Goal: Task Accomplishment & Management: Manage account settings

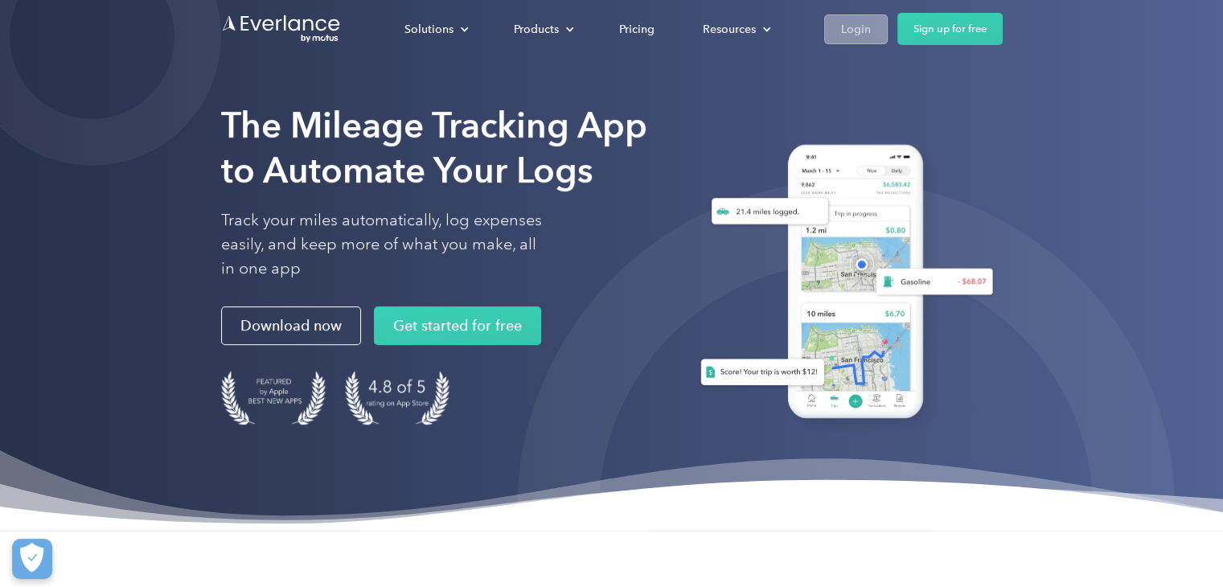
click at [843, 30] on div "Login" at bounding box center [856, 29] width 30 height 20
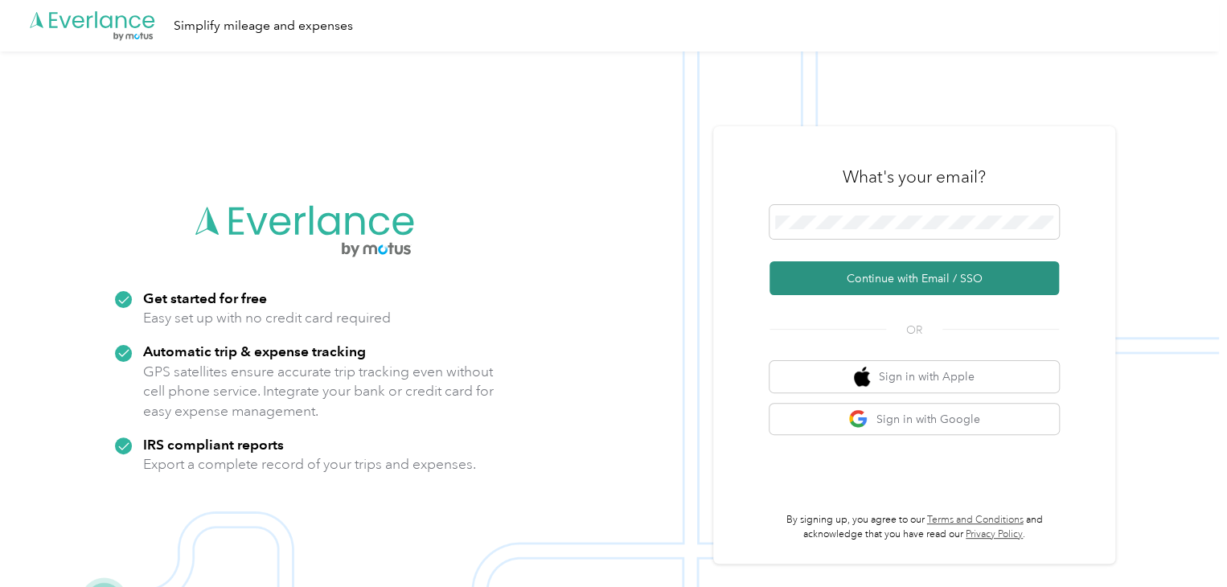
click at [901, 279] on button "Continue with Email / SSO" at bounding box center [913, 278] width 289 height 34
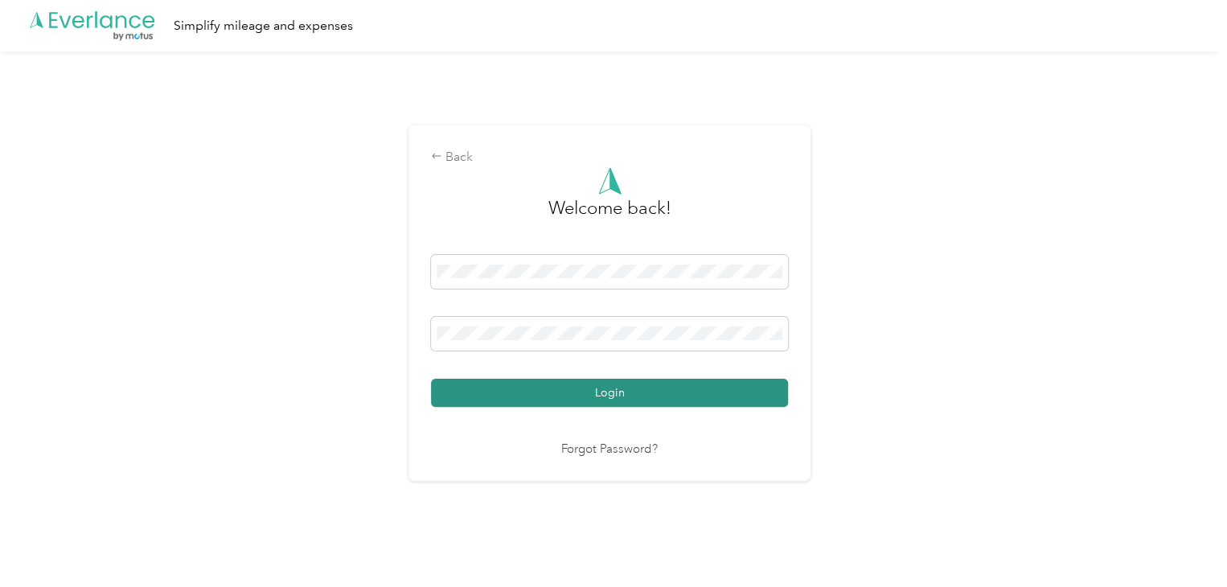
click at [544, 396] on button "Login" at bounding box center [609, 393] width 357 height 28
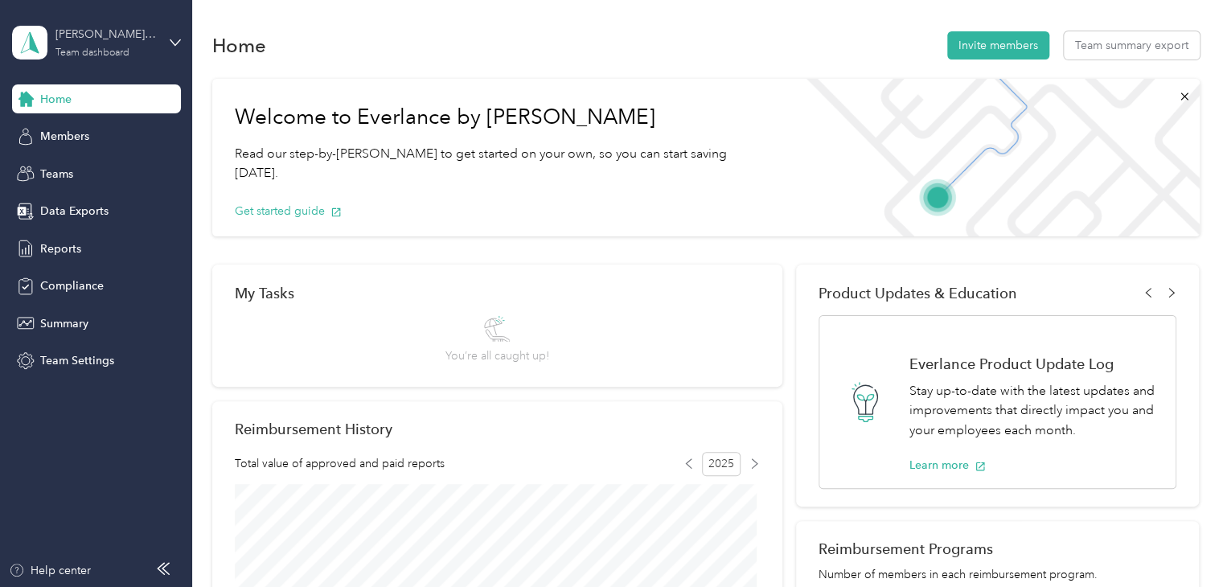
click at [80, 55] on div "Team dashboard" at bounding box center [92, 53] width 74 height 10
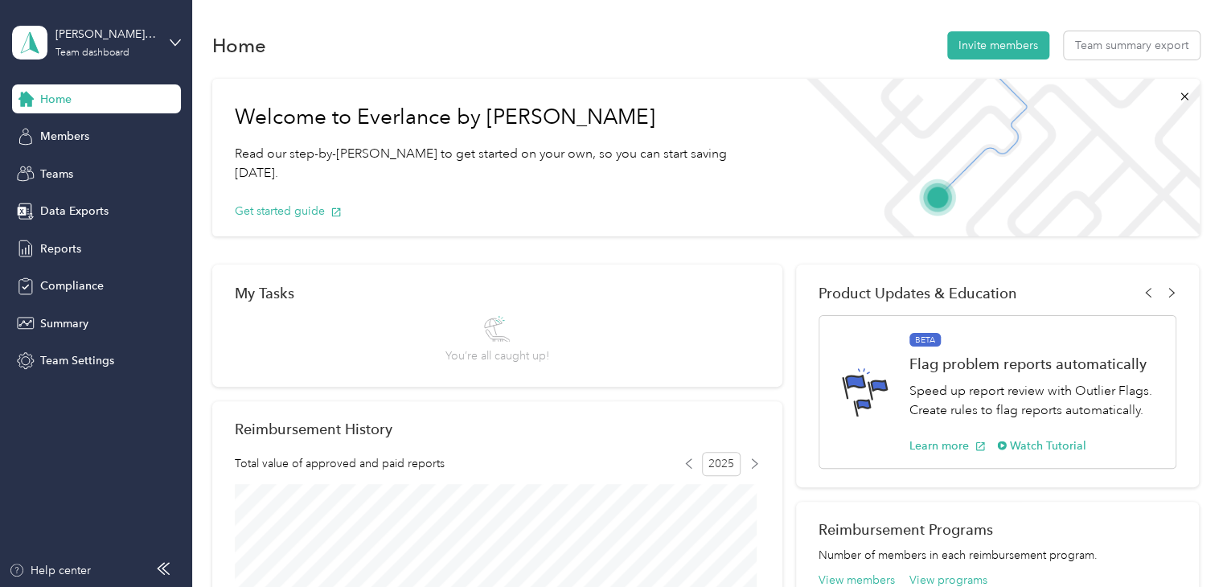
click at [88, 164] on div "Personal dashboard" at bounding box center [76, 165] width 101 height 17
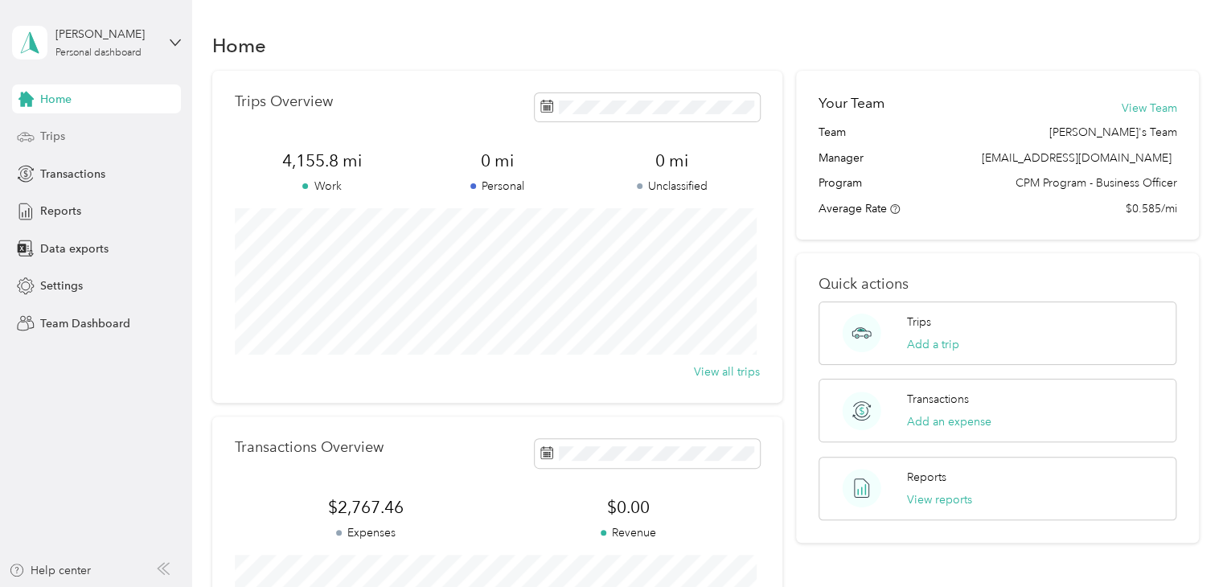
click at [40, 136] on span "Trips" at bounding box center [52, 136] width 25 height 17
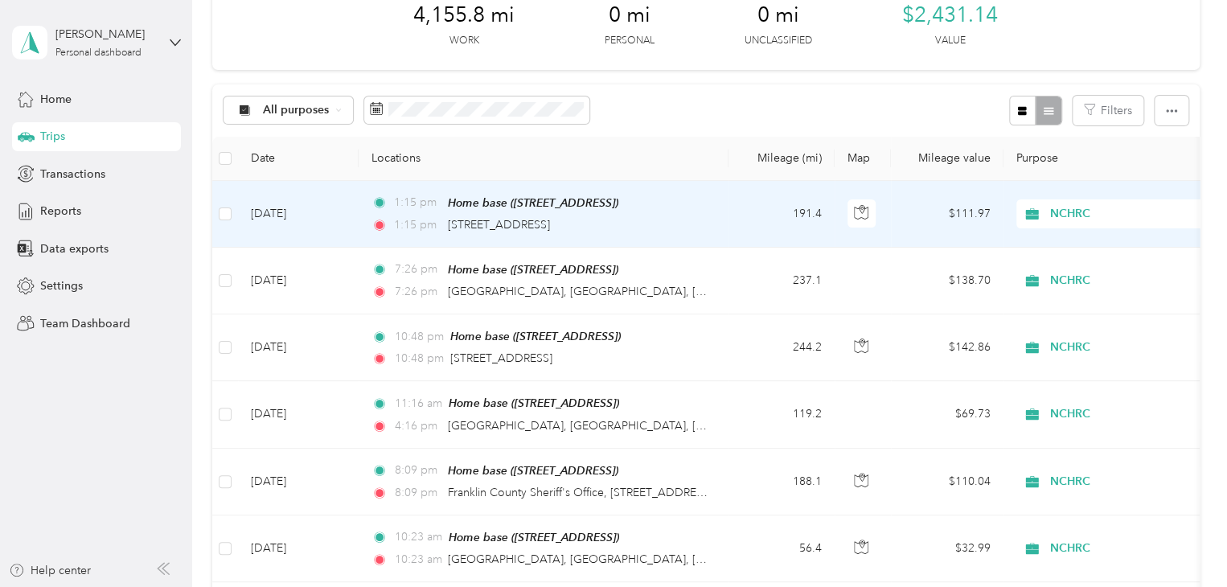
scroll to position [241, 0]
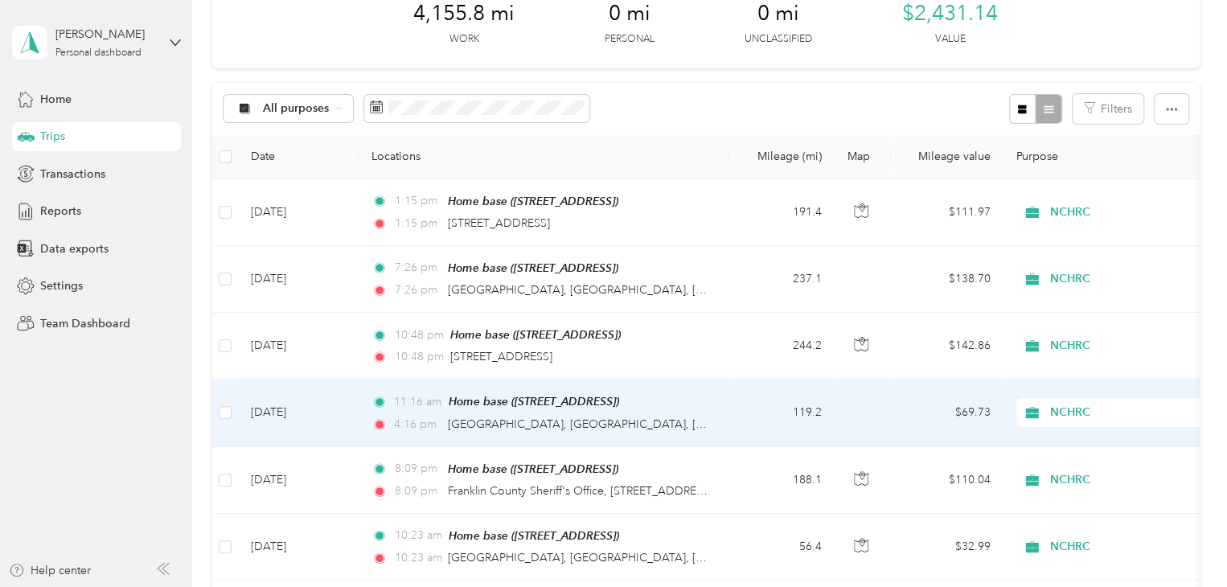
click at [704, 429] on td "11:16 am Home base (1730 Bluffside Dr, Fayetteville, NC) 4:16 pm Rockingham, NC…" at bounding box center [544, 413] width 370 height 67
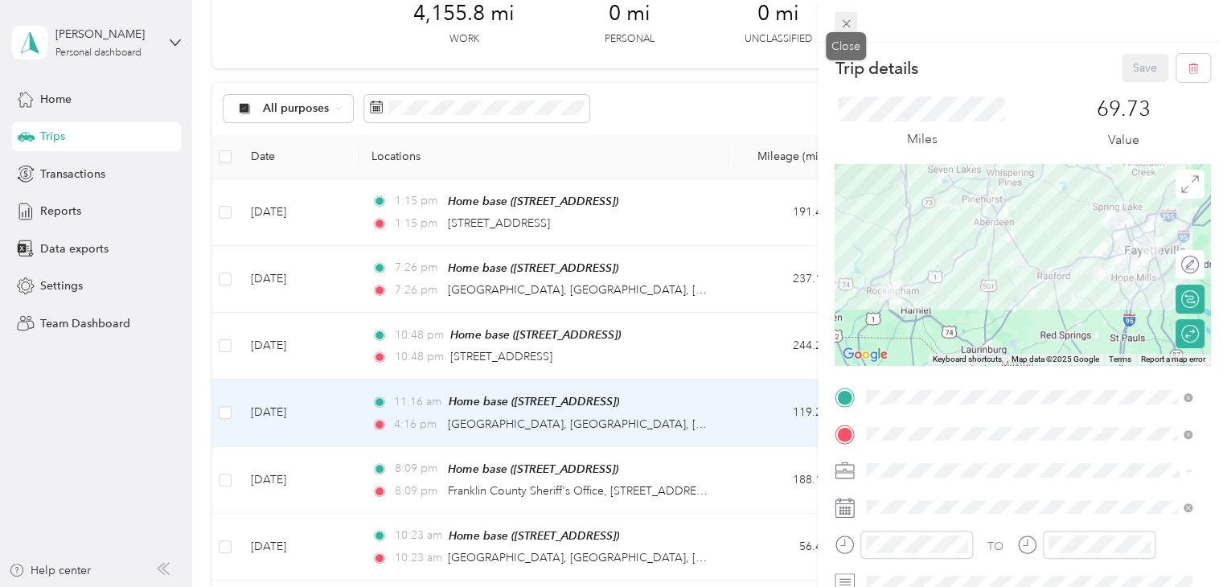
click at [850, 33] on div "Close" at bounding box center [846, 46] width 40 height 28
click at [850, 28] on icon at bounding box center [846, 24] width 14 height 14
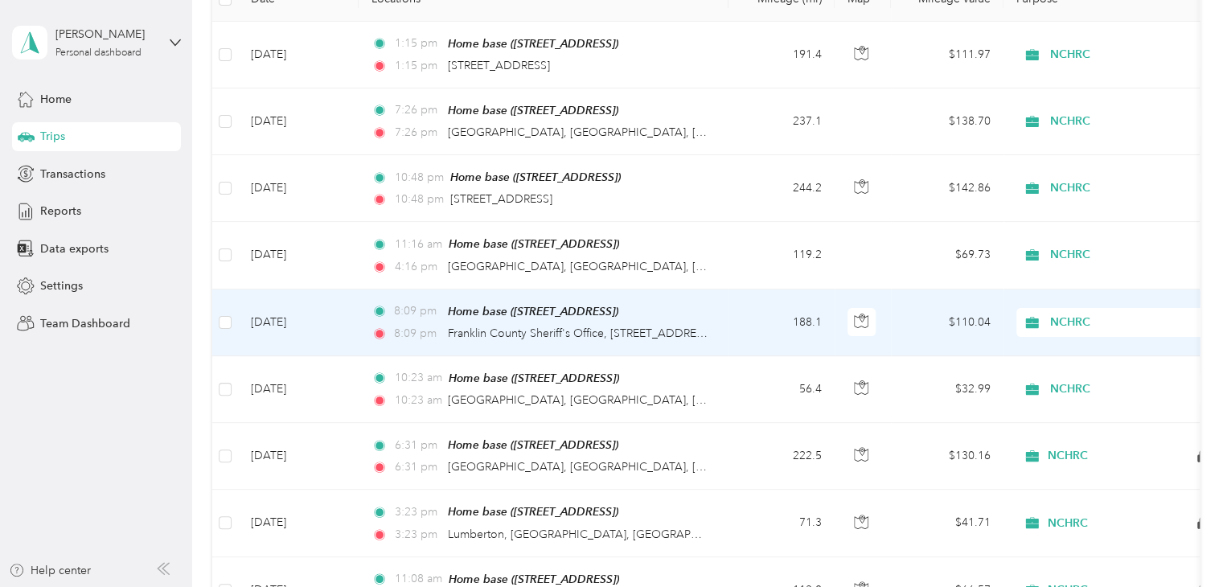
scroll to position [402, 0]
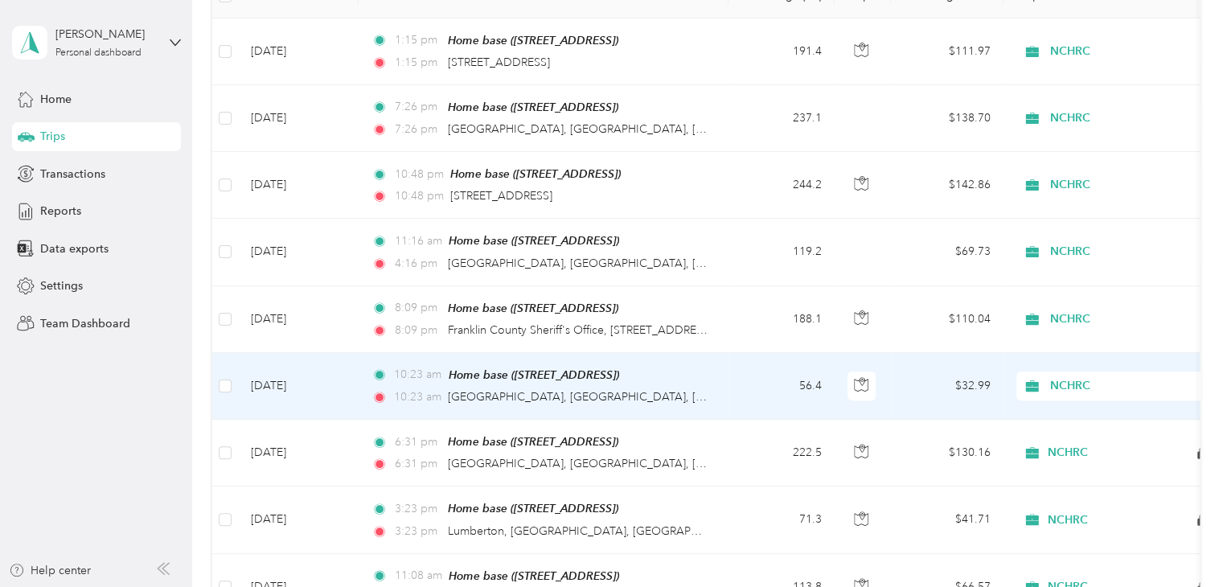
click at [712, 380] on td "10:23 am Home base (1730 Bluffside Dr, Fayetteville, NC) 10:23 am Lillington, N…" at bounding box center [544, 386] width 370 height 67
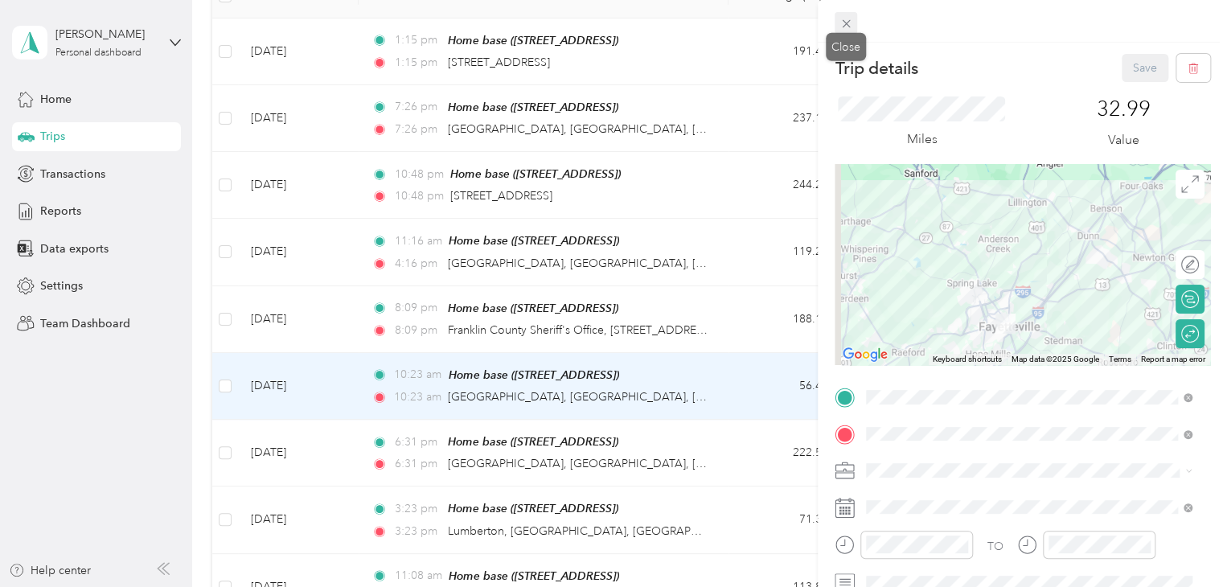
click at [843, 23] on icon at bounding box center [846, 24] width 14 height 14
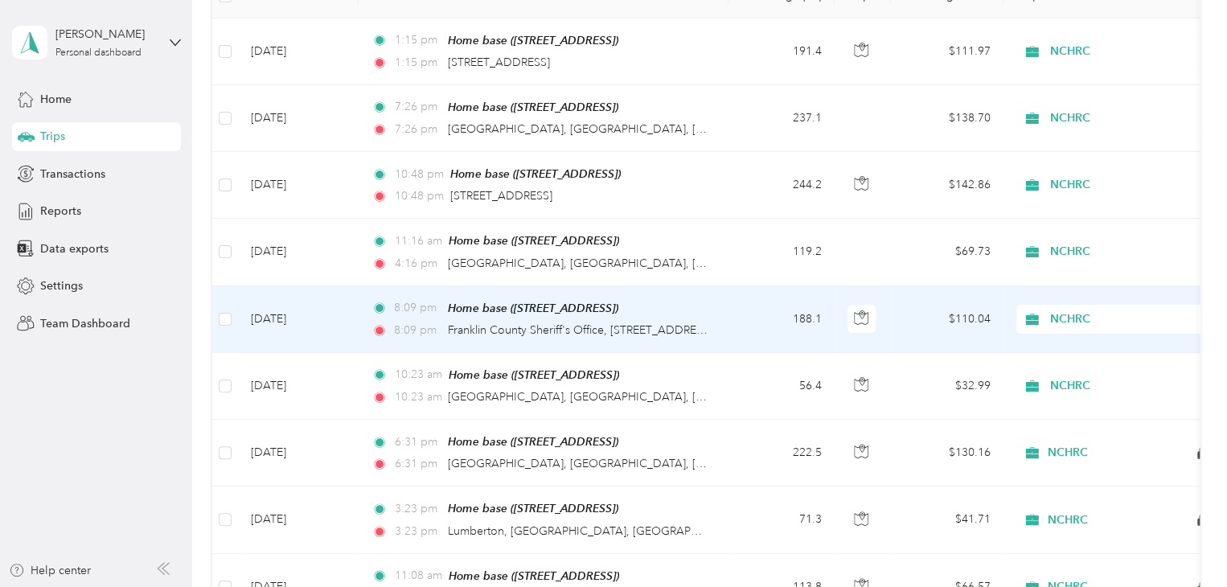
click at [740, 326] on td "188.1" at bounding box center [781, 319] width 106 height 67
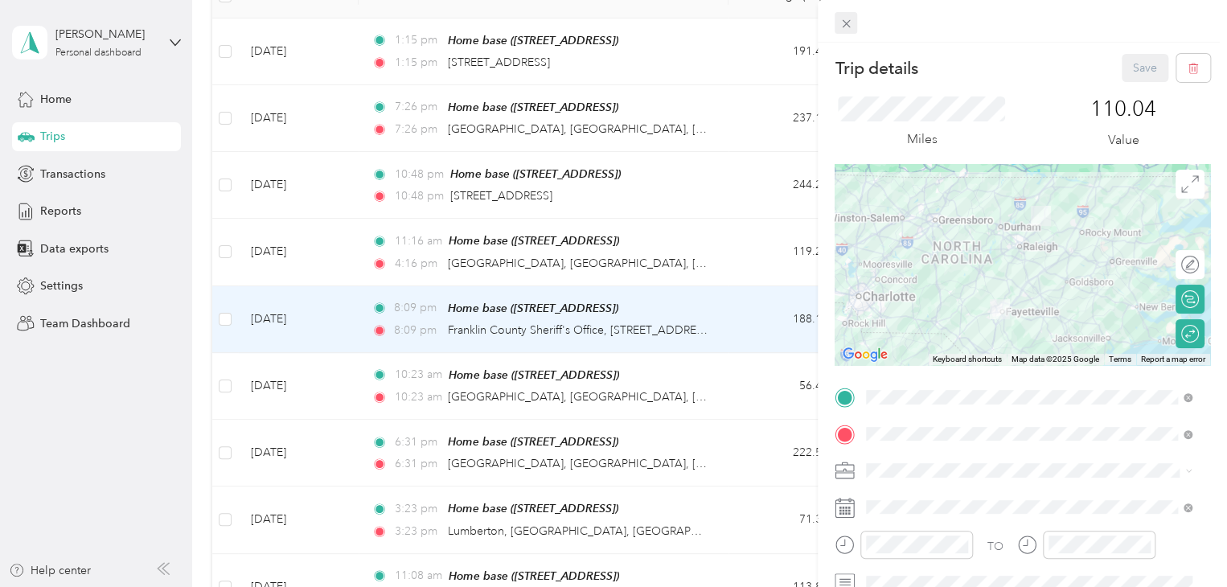
click at [849, 20] on icon at bounding box center [846, 24] width 8 height 8
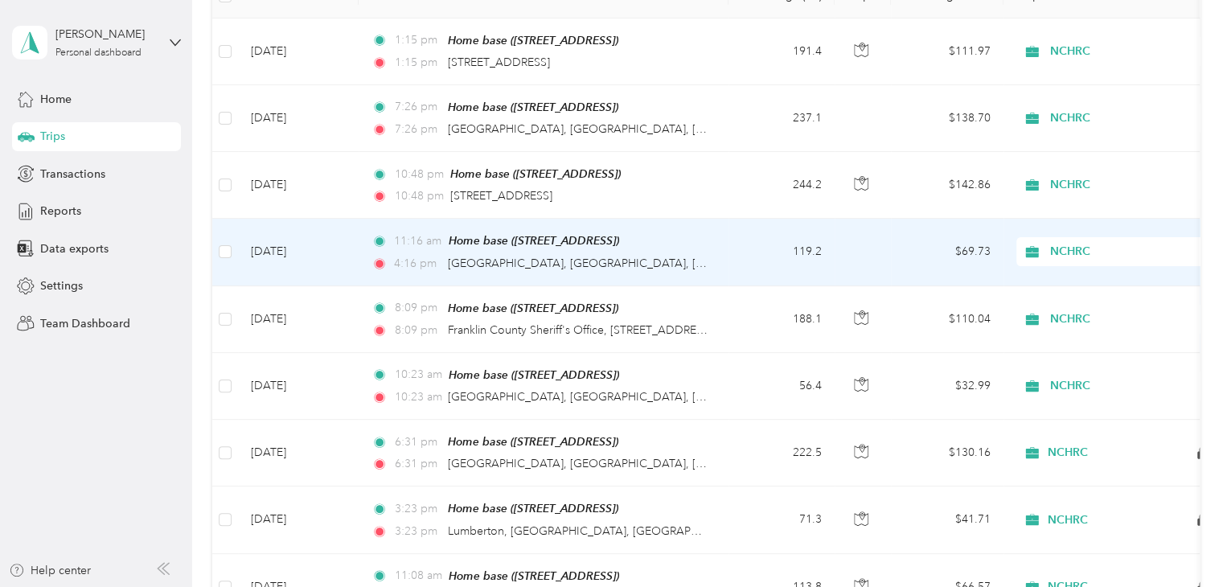
click at [733, 252] on td "119.2" at bounding box center [781, 252] width 106 height 67
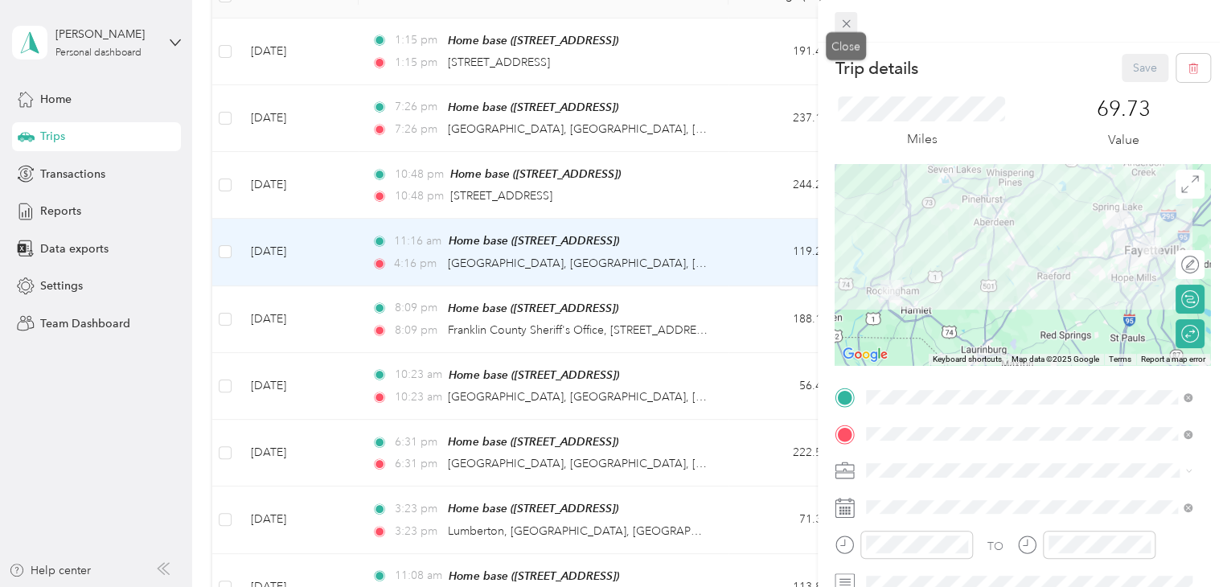
click at [849, 23] on icon at bounding box center [846, 24] width 14 height 14
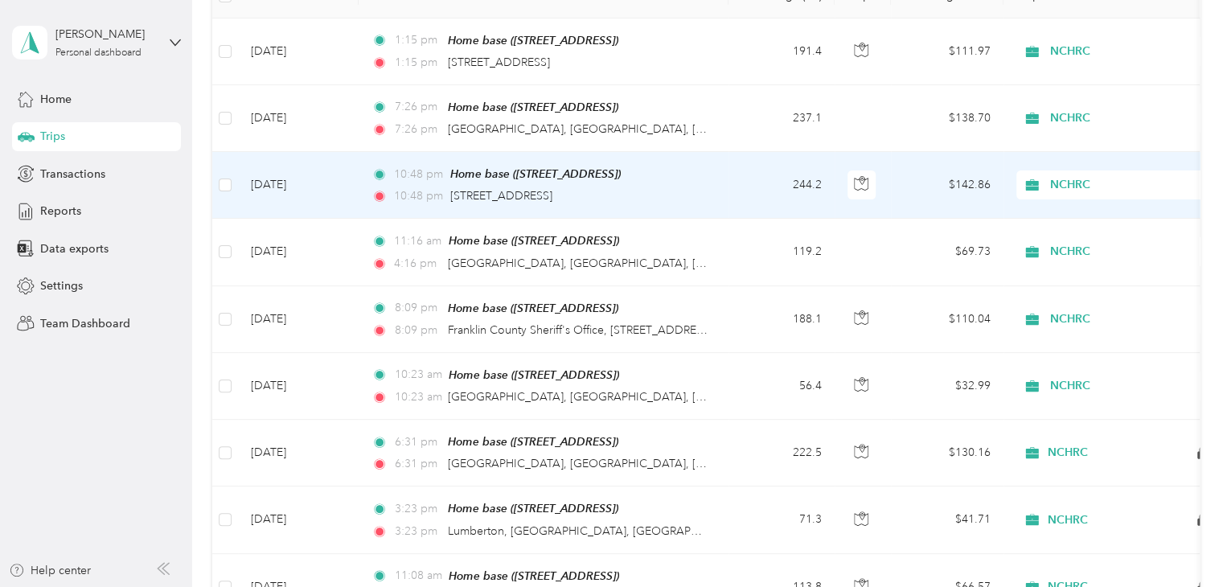
click at [712, 184] on td "10:48 pm Home base (1730 Bluffside Dr, Fayetteville, NC) 10:48 pm 2345 Ashwood …" at bounding box center [544, 185] width 370 height 67
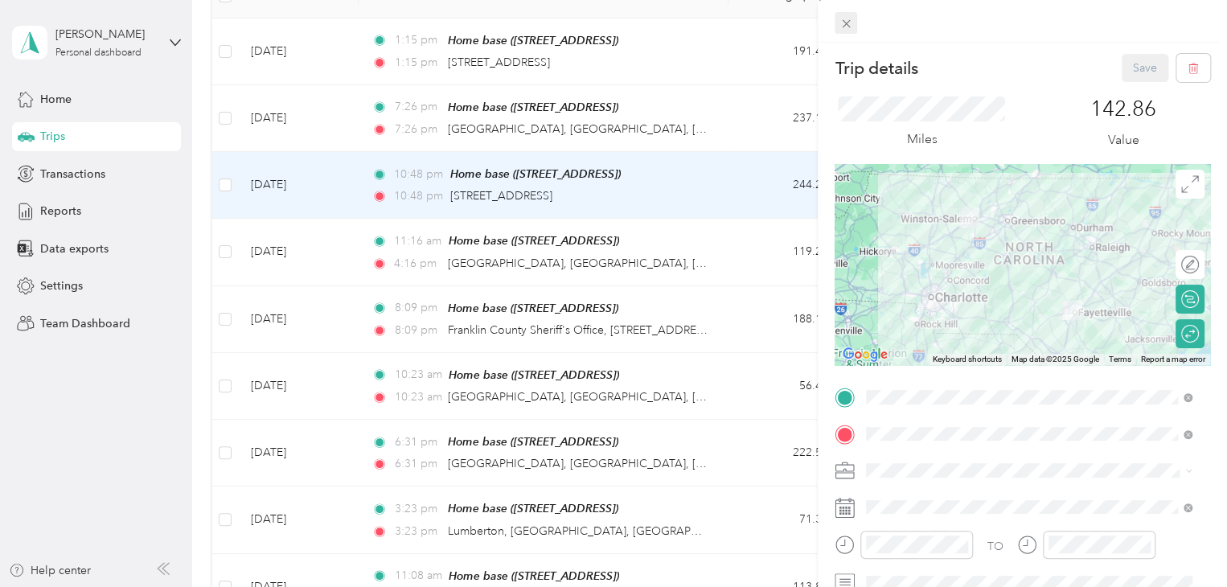
click at [853, 25] on span at bounding box center [846, 23] width 23 height 23
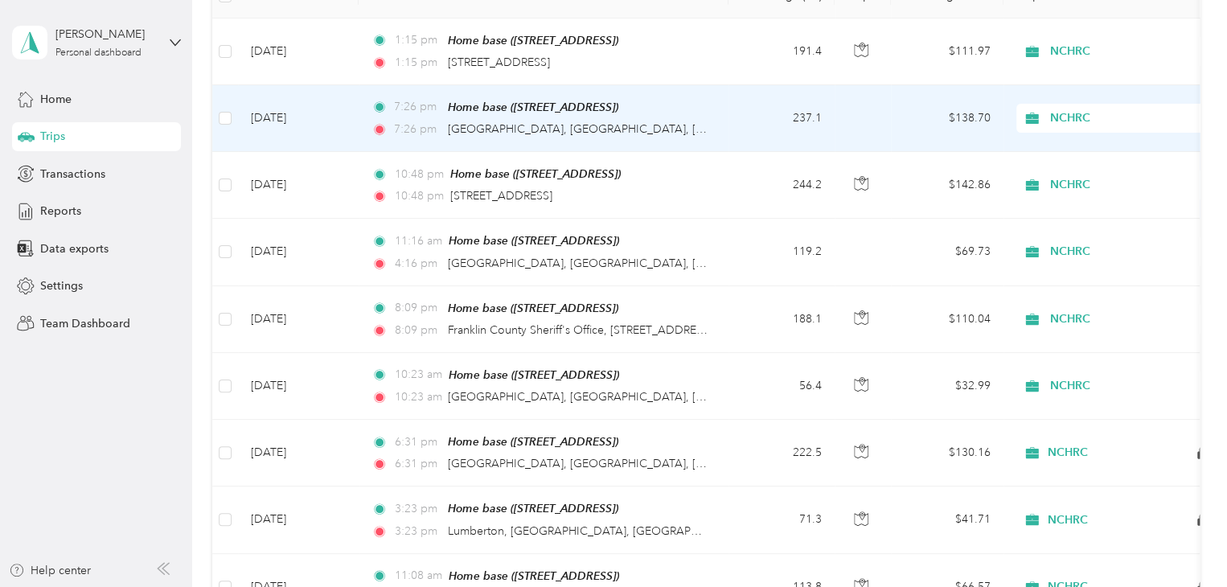
click at [720, 113] on td "7:26 pm Home base (1730 Bluffside Dr, Fayetteville, NC) 7:26 pm Winston-Salem, …" at bounding box center [544, 118] width 370 height 67
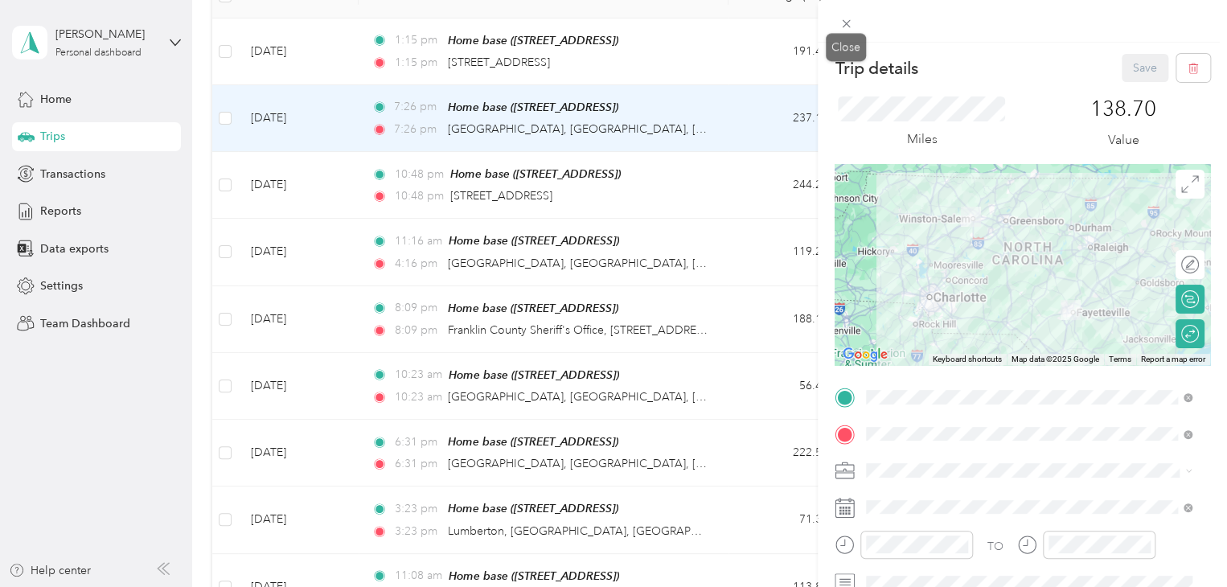
click at [847, 25] on icon at bounding box center [846, 24] width 14 height 14
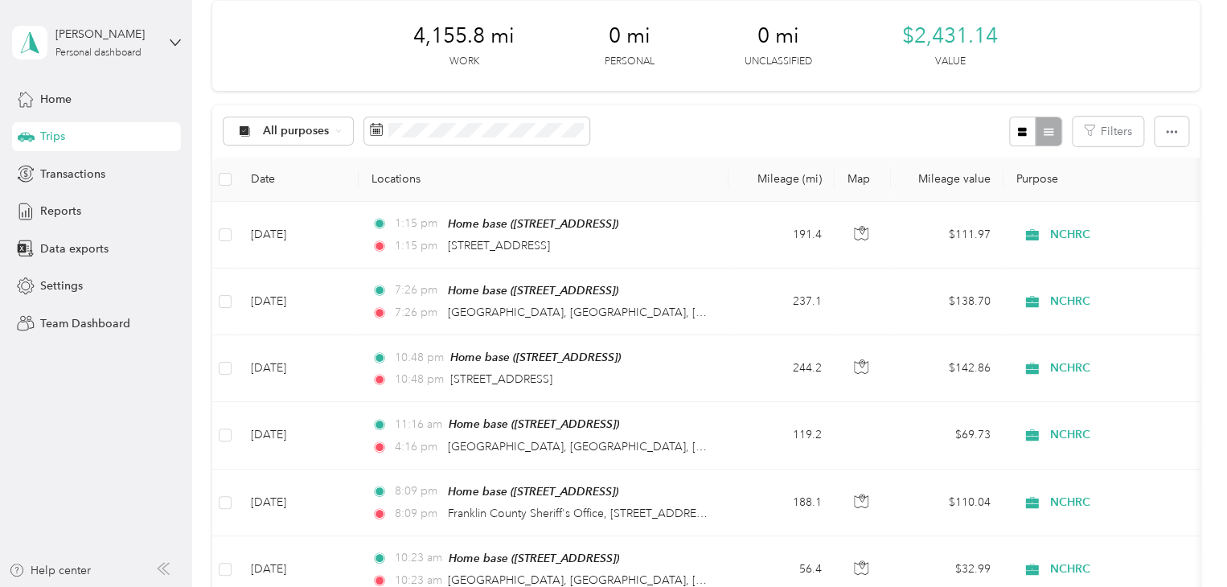
scroll to position [161, 0]
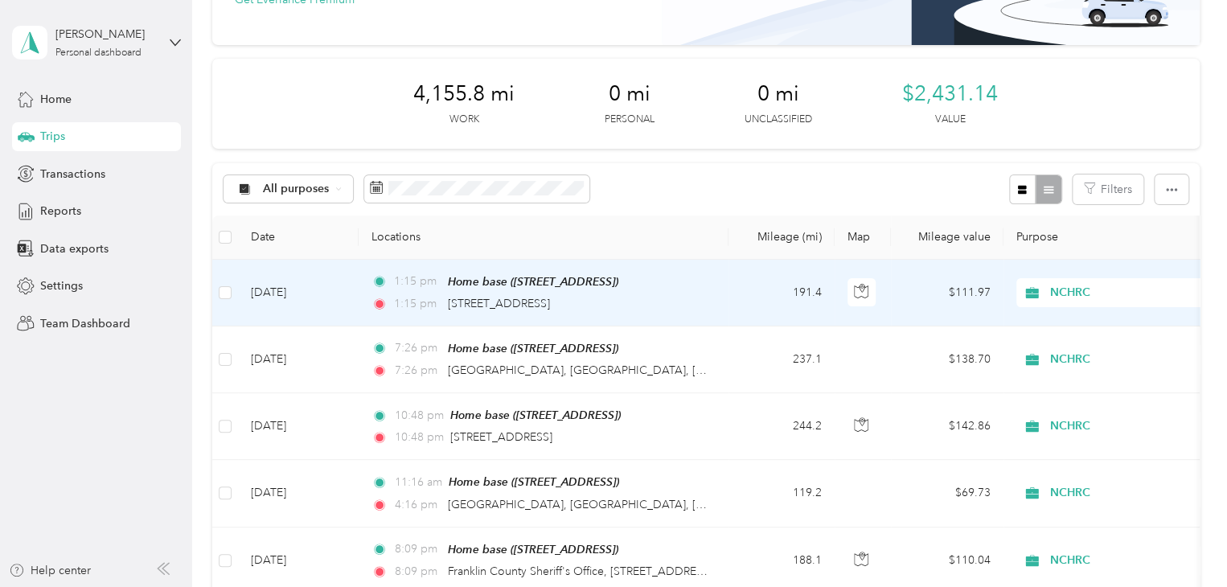
click at [717, 287] on td "1:15 pm Home base (1730 Bluffside Dr, Fayetteville, NC) 1:15 pm 1000 Airport Rd…" at bounding box center [544, 293] width 370 height 67
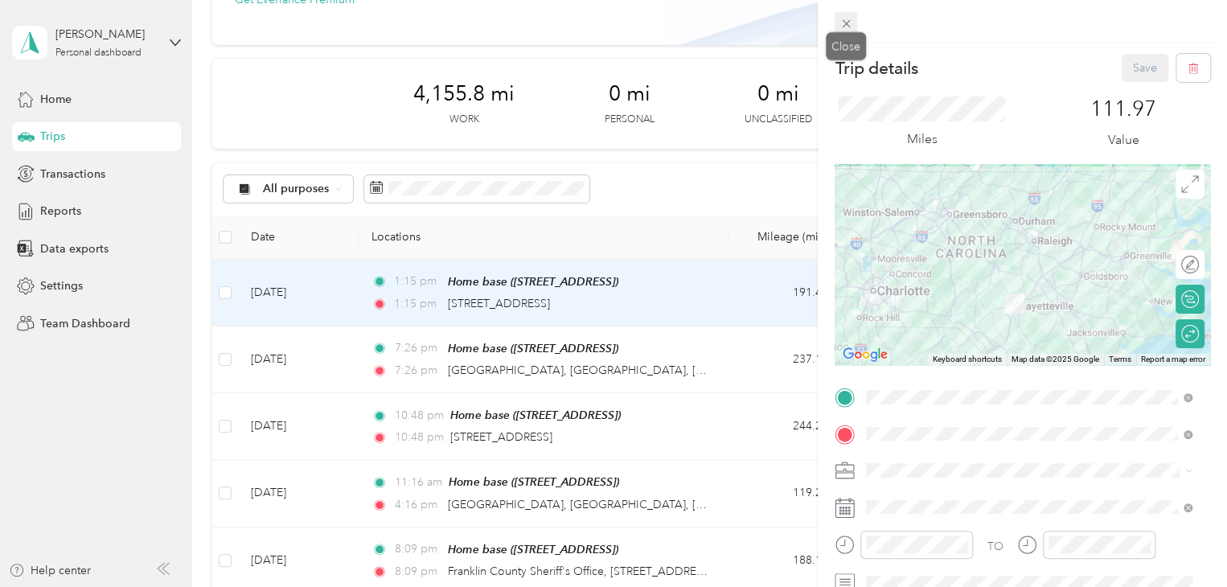
click at [843, 18] on icon at bounding box center [846, 24] width 14 height 14
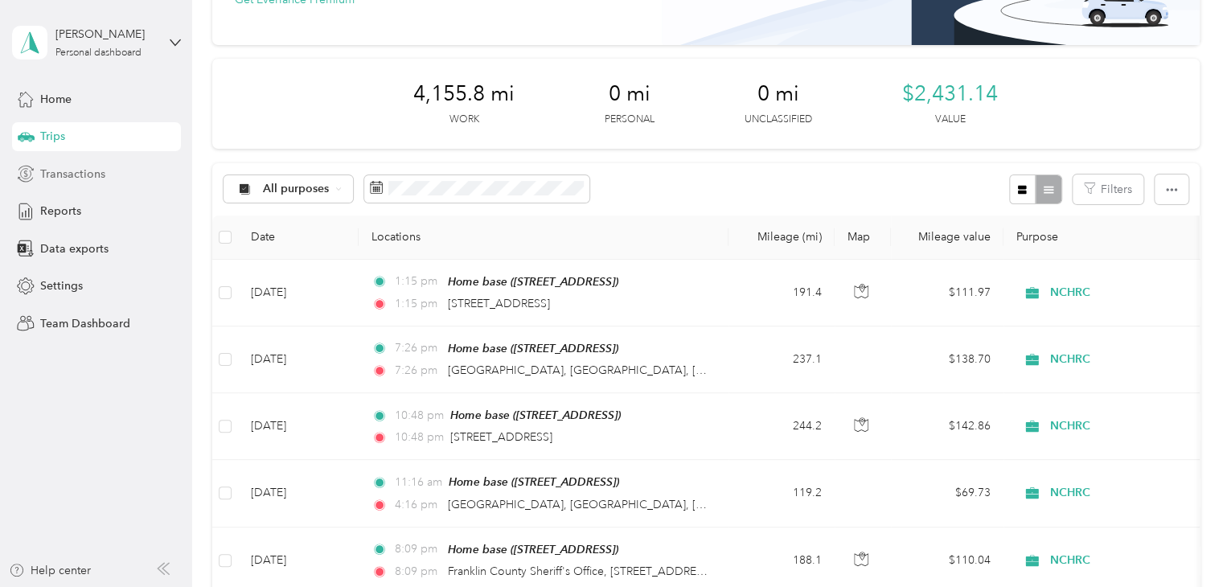
click at [61, 176] on span "Transactions" at bounding box center [72, 174] width 65 height 17
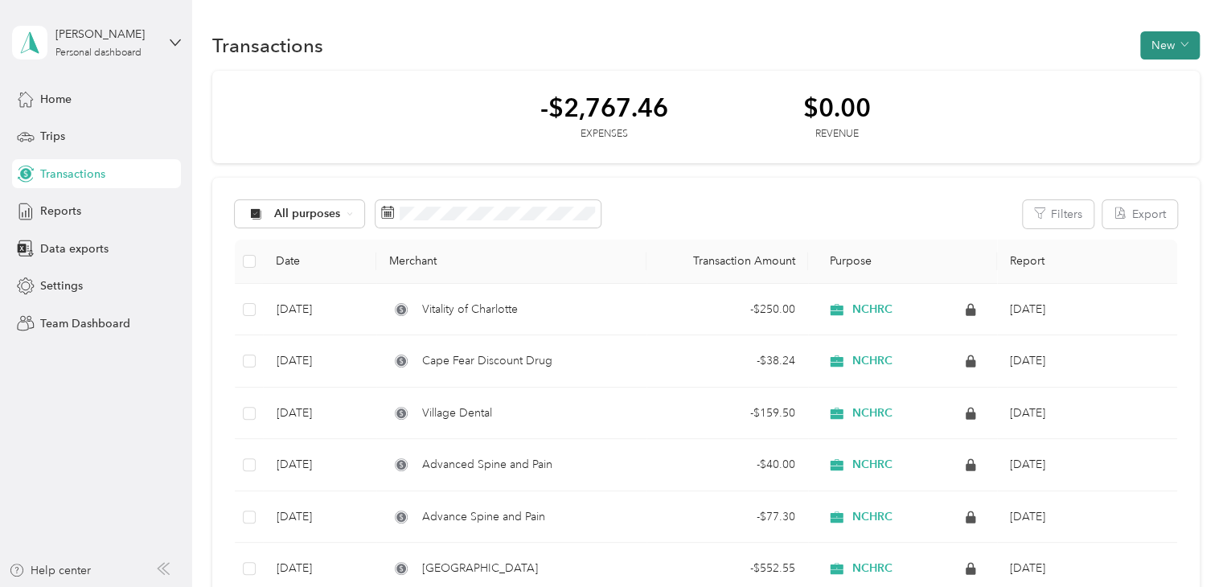
click at [1155, 48] on button "New" at bounding box center [1169, 45] width 59 height 28
click at [1155, 74] on span "Expense" at bounding box center [1160, 75] width 43 height 17
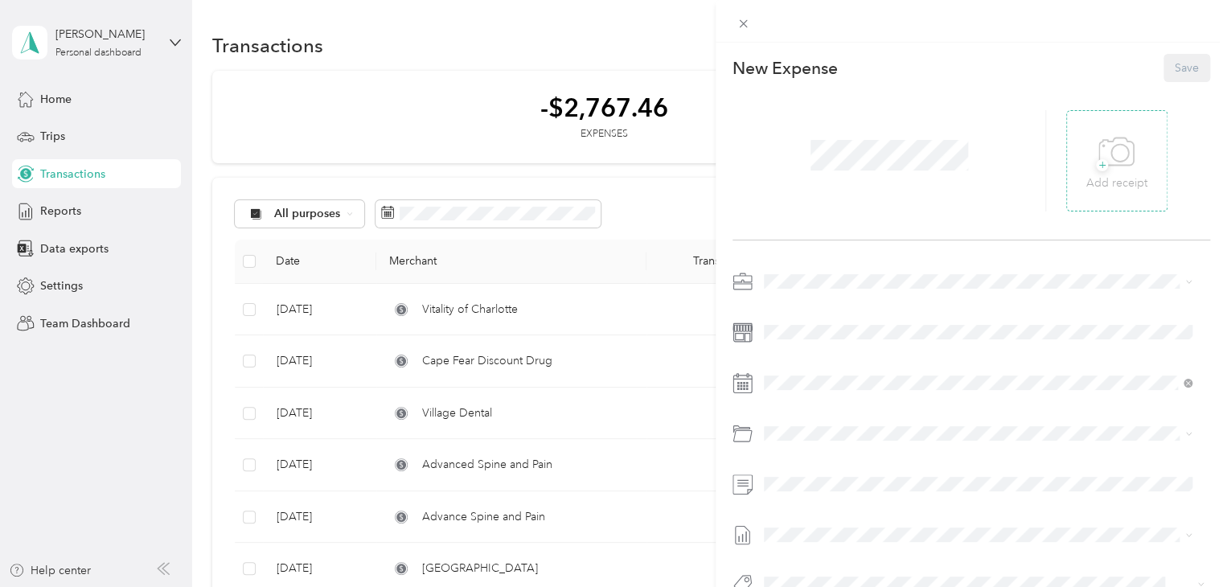
click at [1104, 163] on icon at bounding box center [1116, 152] width 36 height 44
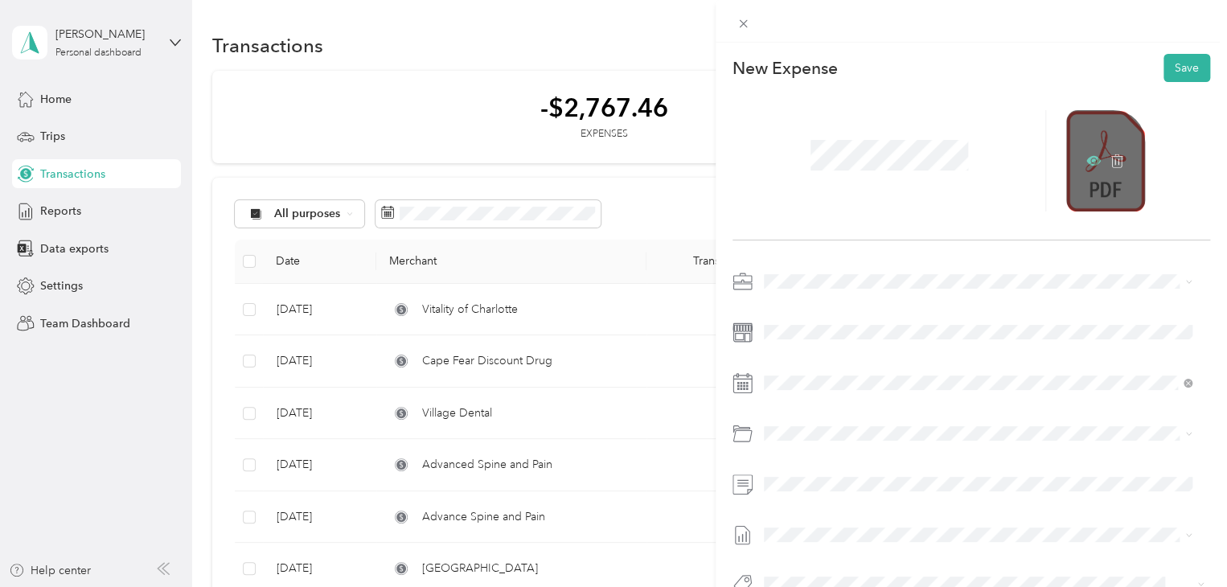
click at [1086, 163] on icon at bounding box center [1093, 161] width 14 height 14
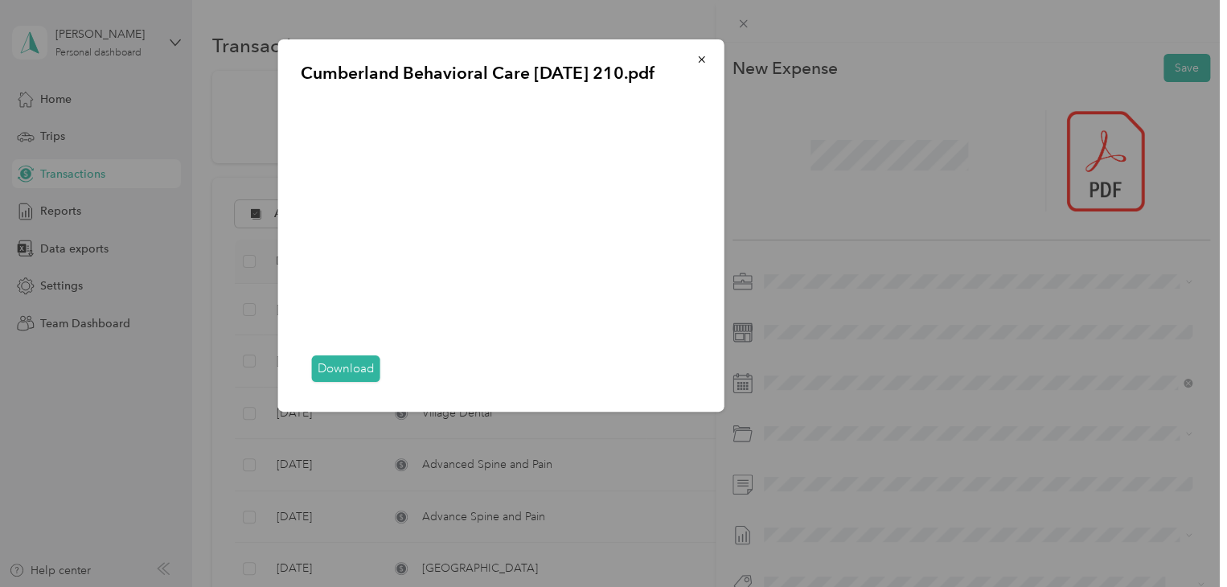
click at [839, 157] on div "Cumberland Behavioral Care 9.11.25 210.pdf Download" at bounding box center [836, 227] width 446 height 377
click at [698, 58] on icon "button" at bounding box center [701, 59] width 11 height 11
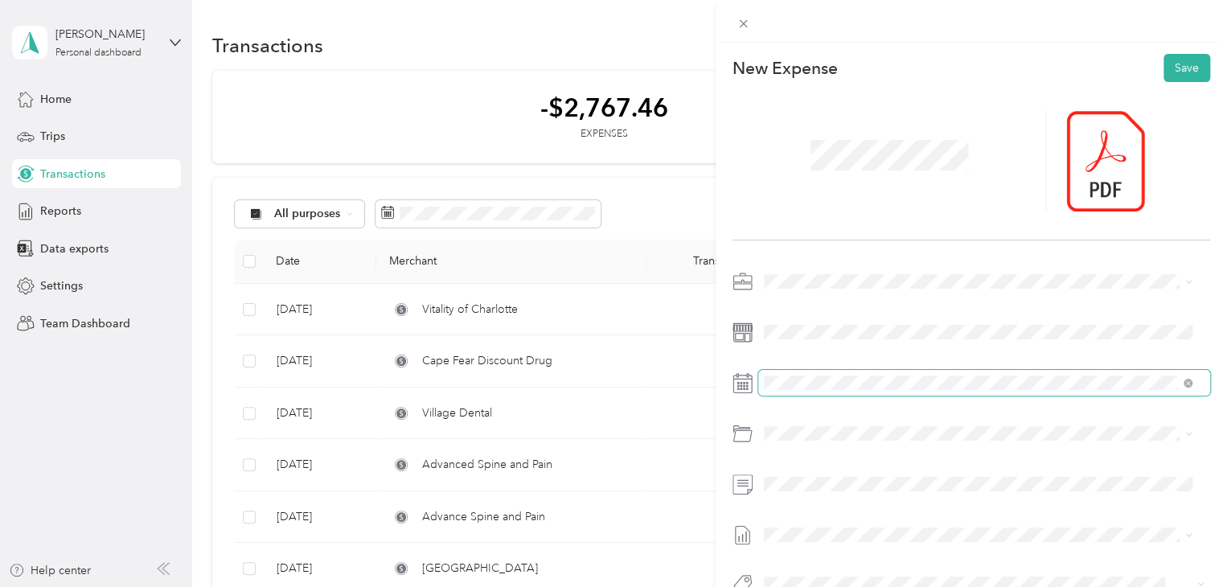
click at [823, 391] on span at bounding box center [984, 383] width 452 height 26
click at [875, 245] on div "11" at bounding box center [880, 245] width 21 height 20
click at [847, 495] on span "732200 · Other Benefits" at bounding box center [866, 496] width 121 height 14
click at [1187, 69] on button "Save" at bounding box center [1186, 68] width 47 height 28
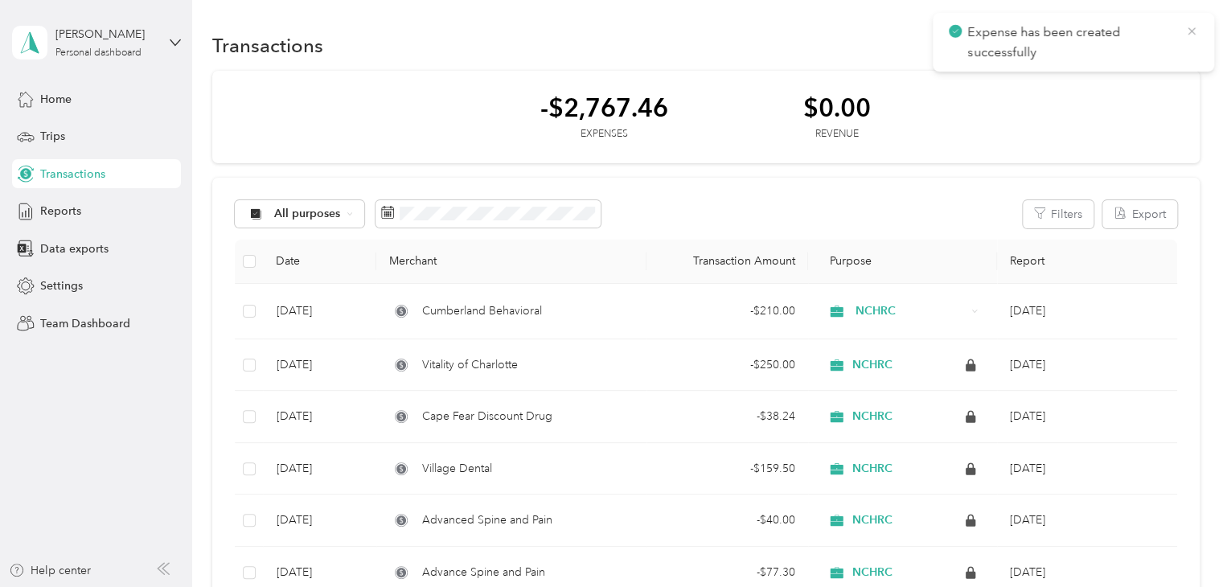
click at [1190, 31] on icon at bounding box center [1191, 31] width 13 height 14
click at [1162, 48] on button "New" at bounding box center [1169, 45] width 59 height 28
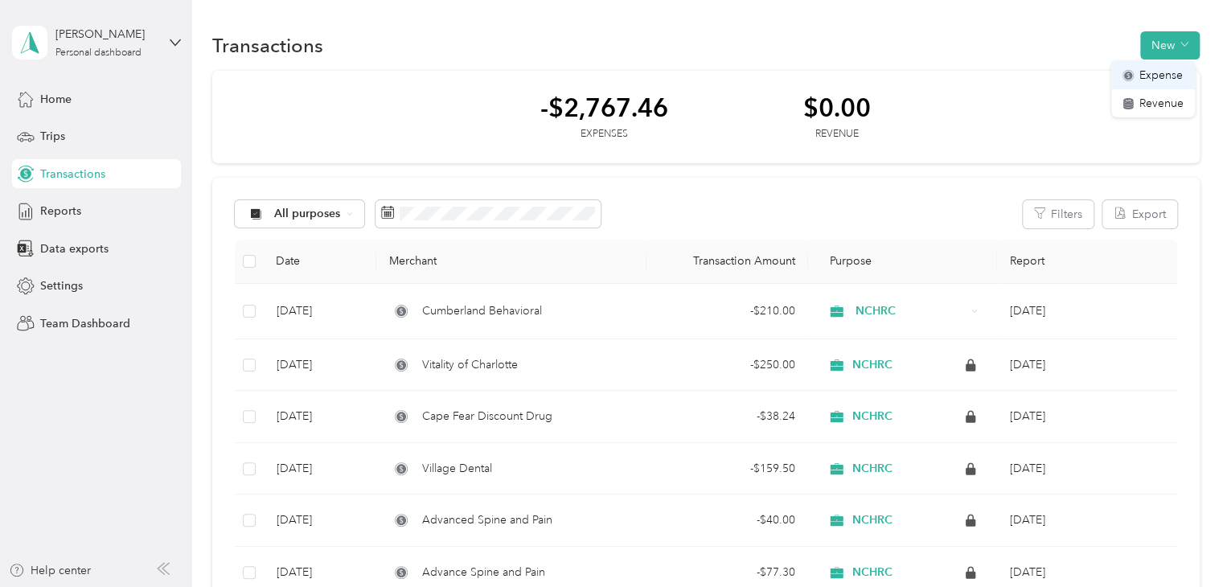
click at [1145, 76] on span "Expense" at bounding box center [1160, 75] width 43 height 17
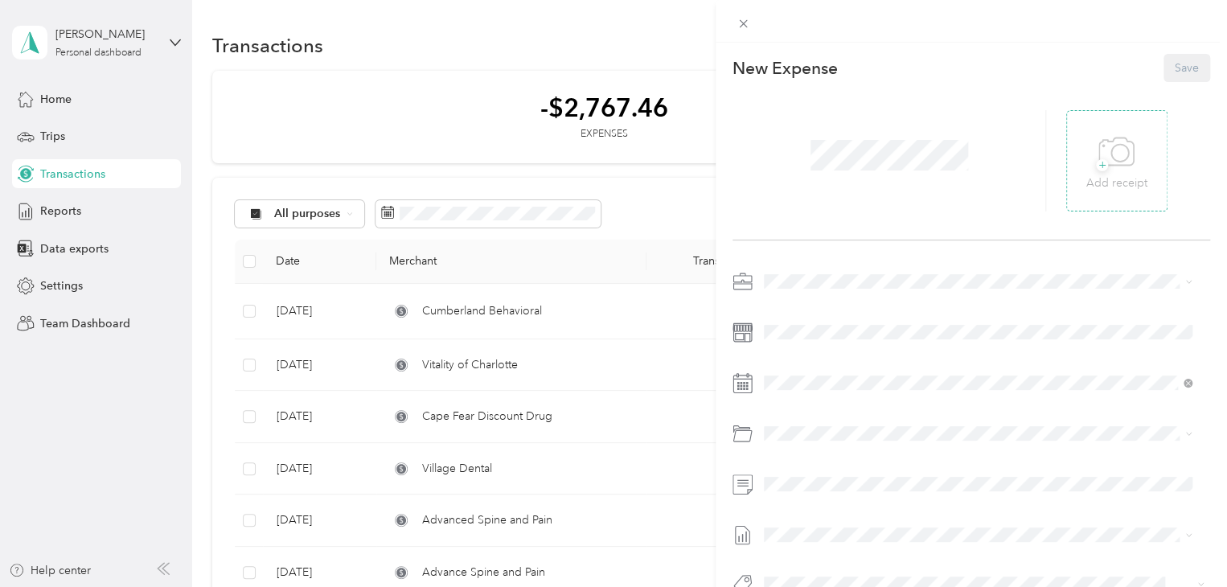
click at [1107, 146] on icon at bounding box center [1116, 152] width 36 height 44
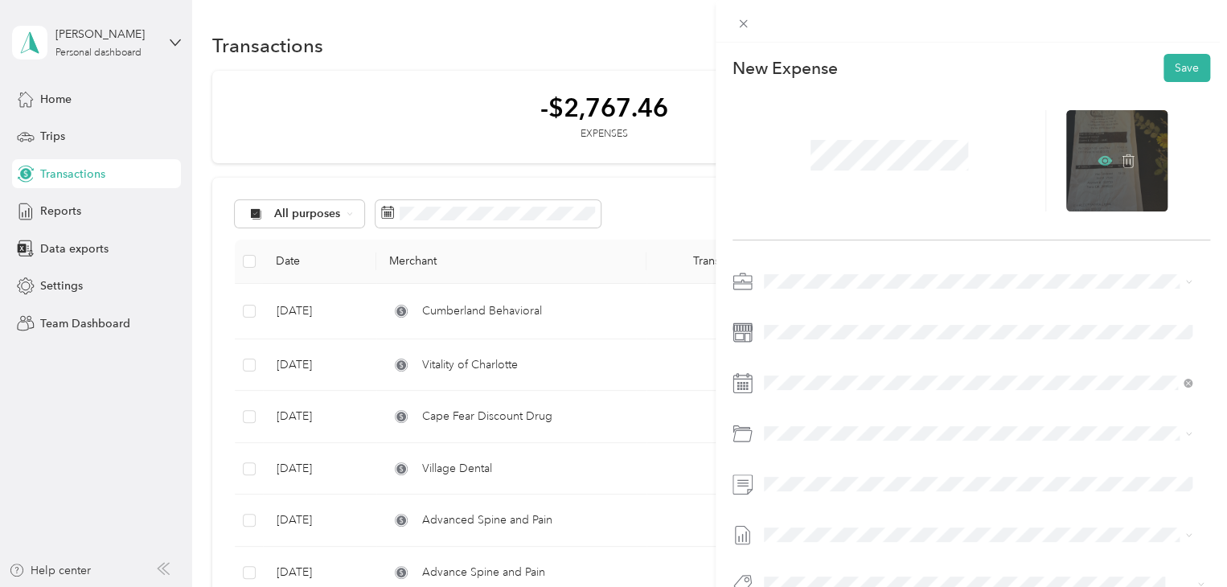
click at [1101, 162] on icon at bounding box center [1105, 161] width 14 height 10
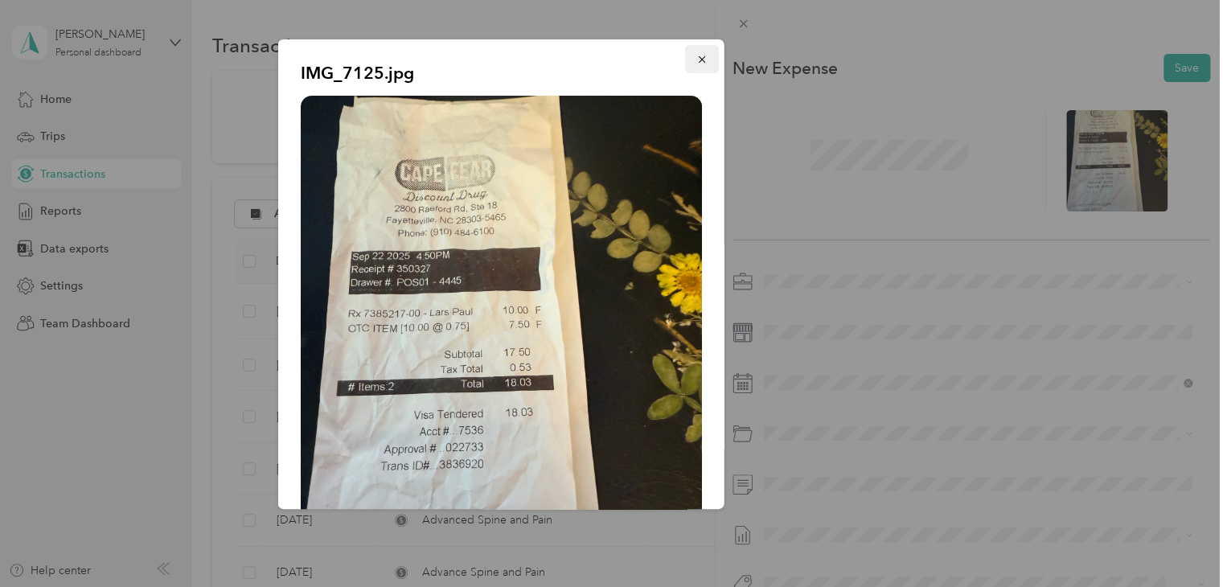
click at [696, 59] on icon "button" at bounding box center [701, 59] width 11 height 11
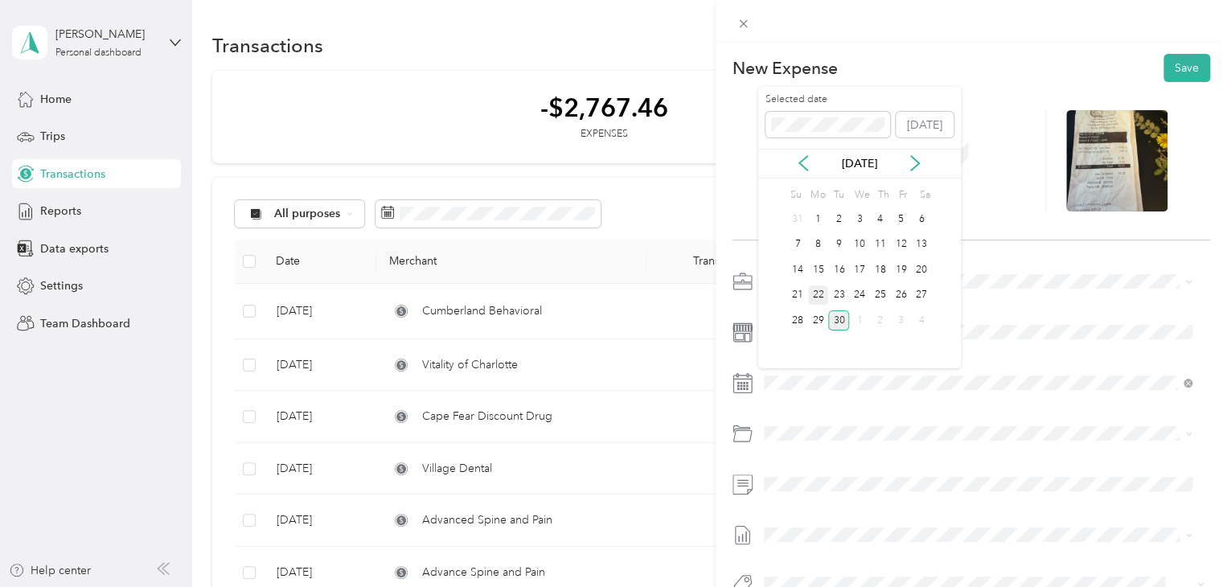
click at [814, 296] on div "22" at bounding box center [818, 295] width 21 height 20
click at [860, 503] on div "732200 · Other Benefits" at bounding box center [996, 495] width 380 height 17
click at [1174, 73] on button "Save" at bounding box center [1186, 68] width 47 height 28
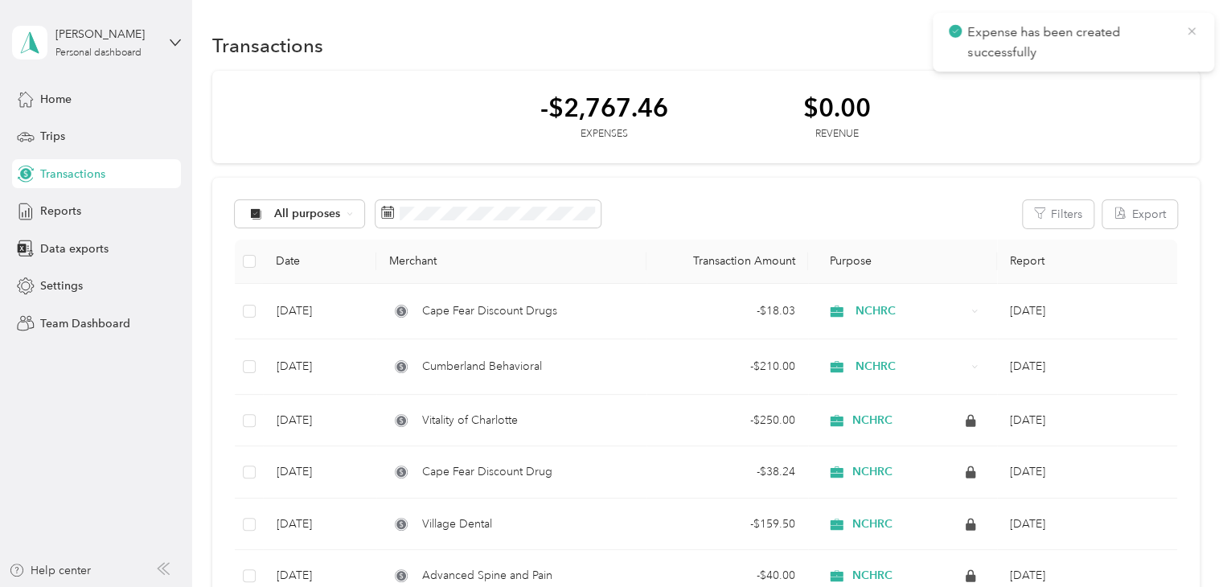
click at [1190, 33] on icon at bounding box center [1191, 31] width 13 height 14
click at [1159, 50] on button "New" at bounding box center [1169, 45] width 59 height 28
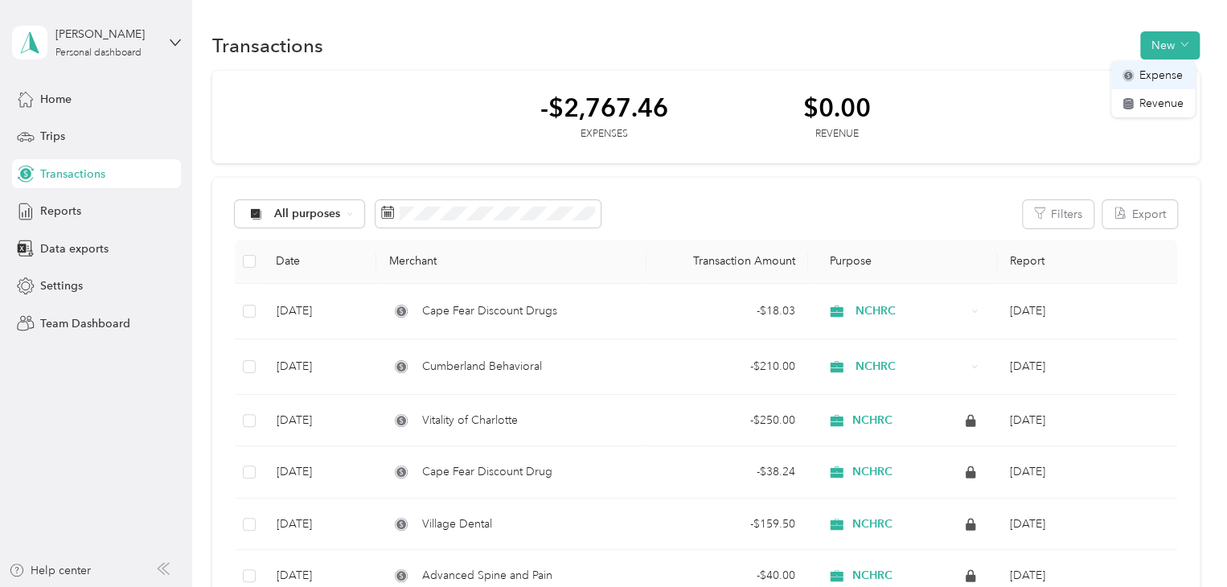
click at [1156, 73] on span "Expense" at bounding box center [1160, 75] width 43 height 17
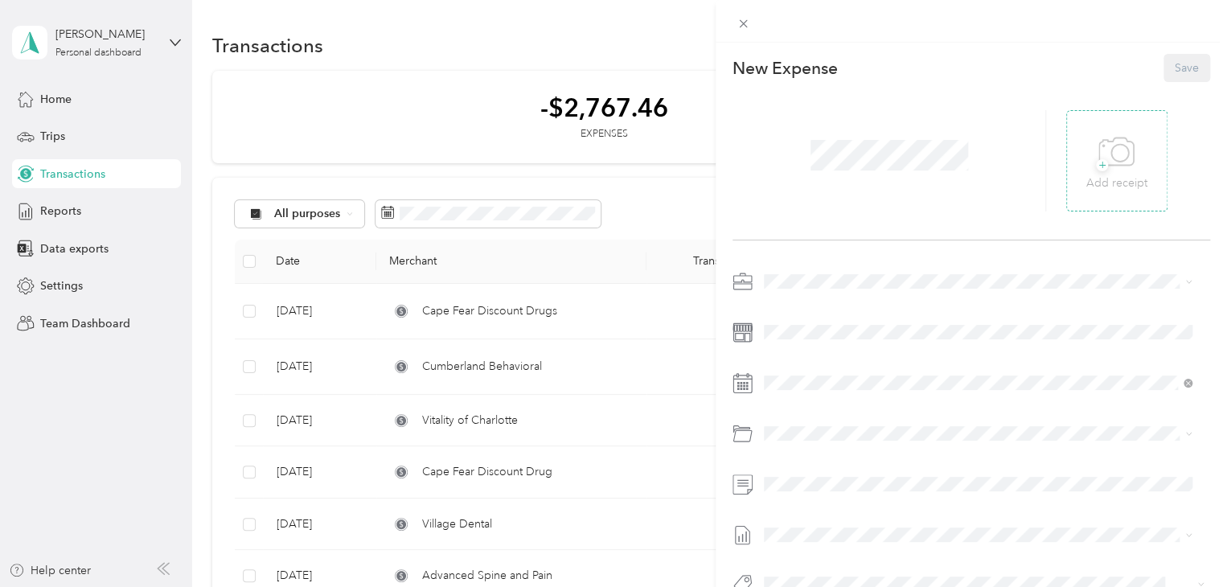
click at [1139, 158] on div "+ Add receipt" at bounding box center [1116, 160] width 101 height 101
click at [1096, 167] on span "+" at bounding box center [1102, 165] width 12 height 12
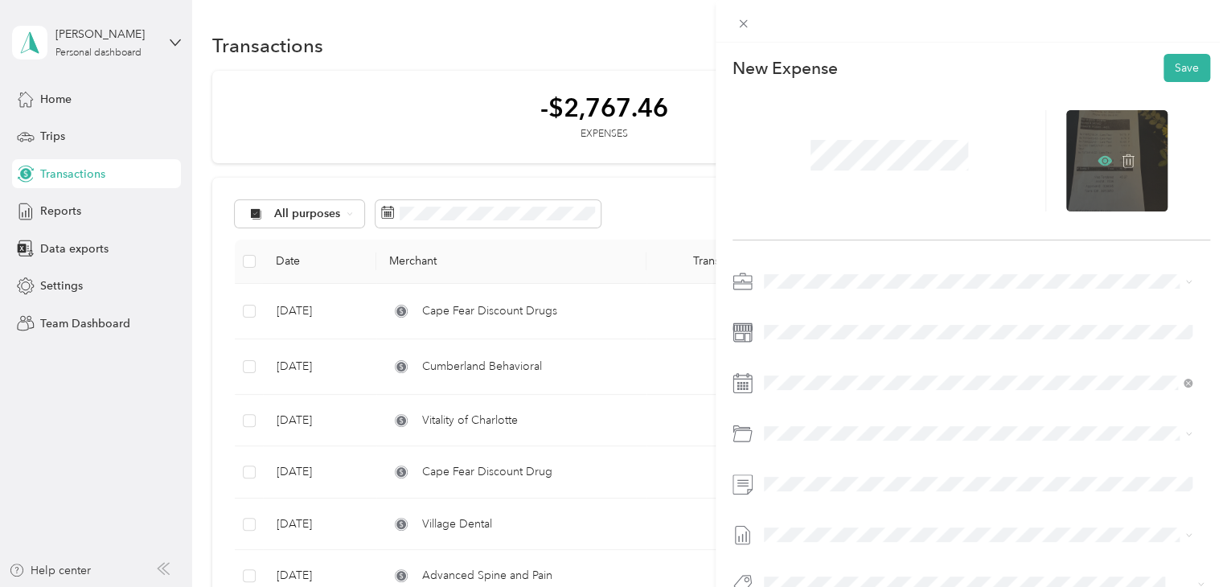
click at [1098, 162] on icon at bounding box center [1105, 161] width 14 height 14
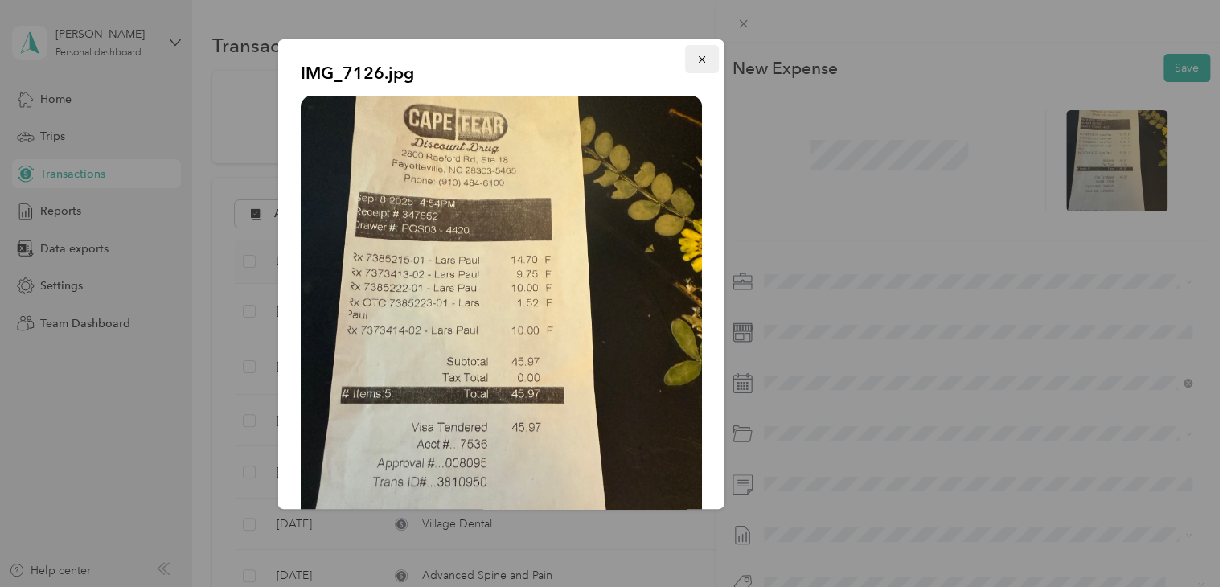
click at [696, 60] on icon "button" at bounding box center [701, 59] width 11 height 11
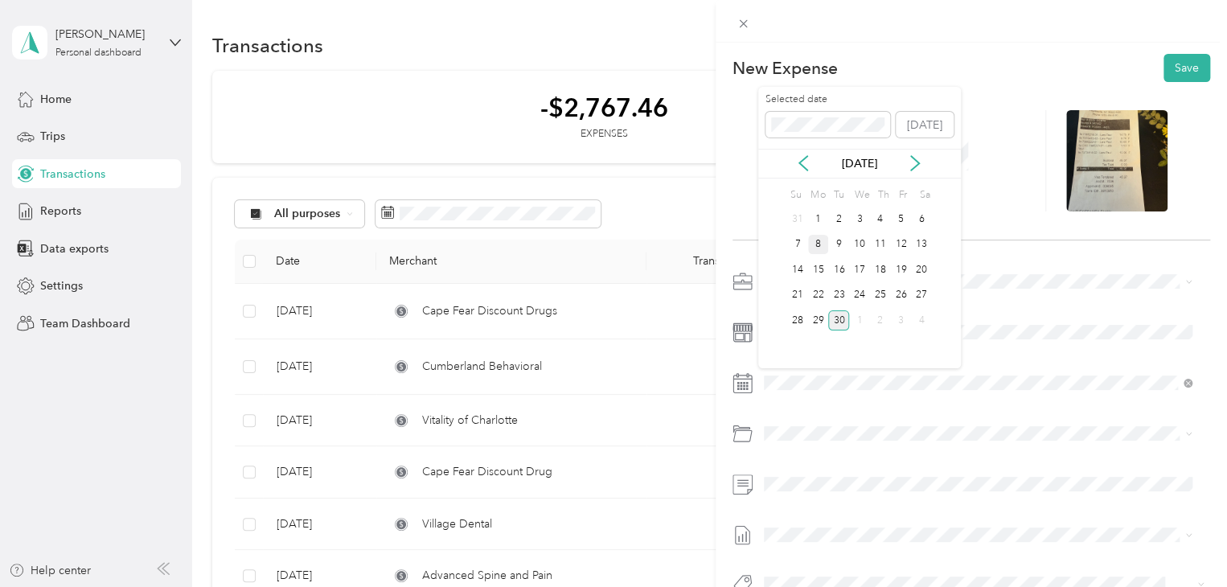
click at [819, 243] on div "8" at bounding box center [818, 245] width 21 height 20
click at [840, 486] on div "732200 · Other Benefits" at bounding box center [977, 495] width 416 height 18
click at [1193, 64] on button "Save" at bounding box center [1186, 68] width 47 height 28
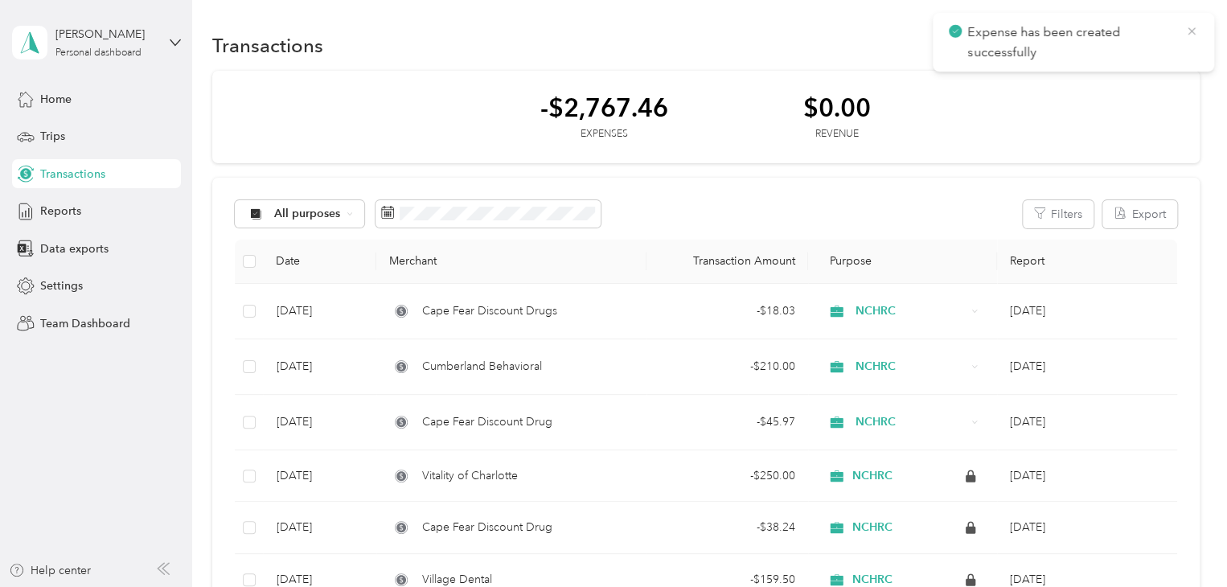
click at [1192, 30] on icon at bounding box center [1191, 31] width 13 height 14
click at [1156, 50] on button "New" at bounding box center [1169, 45] width 59 height 28
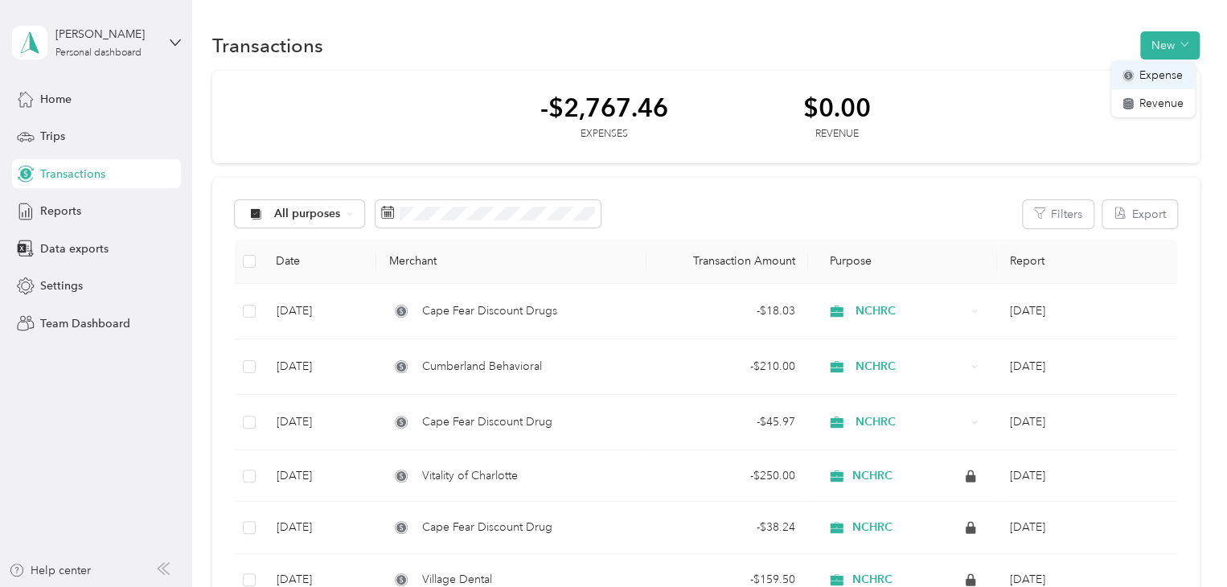
click at [1145, 76] on span "Expense" at bounding box center [1160, 75] width 43 height 17
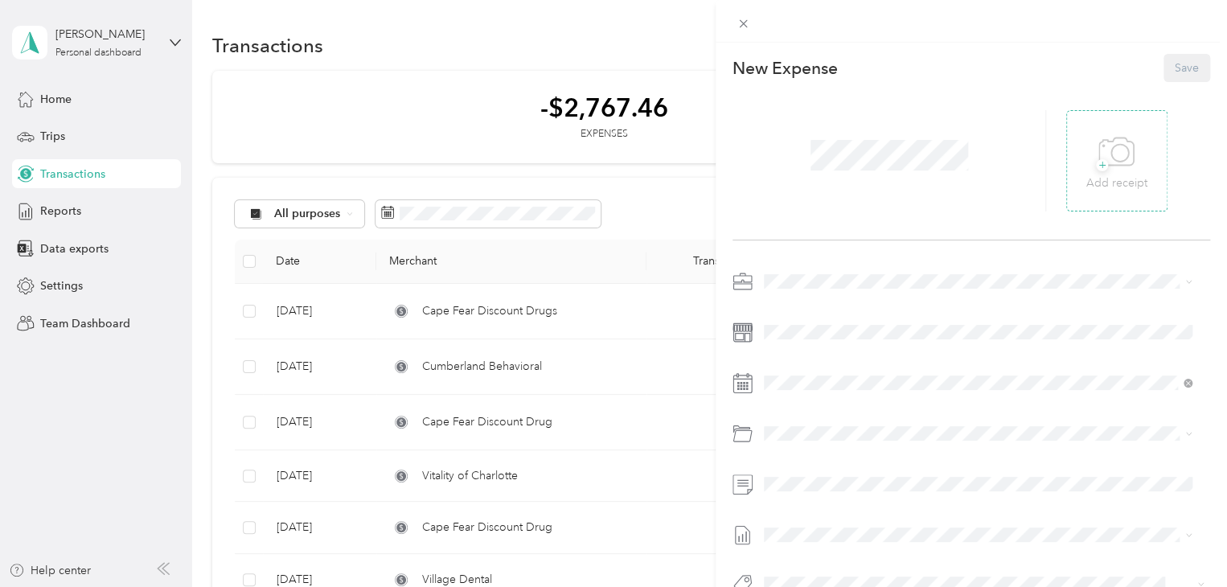
click at [1094, 178] on p "Add receipt" at bounding box center [1116, 183] width 61 height 18
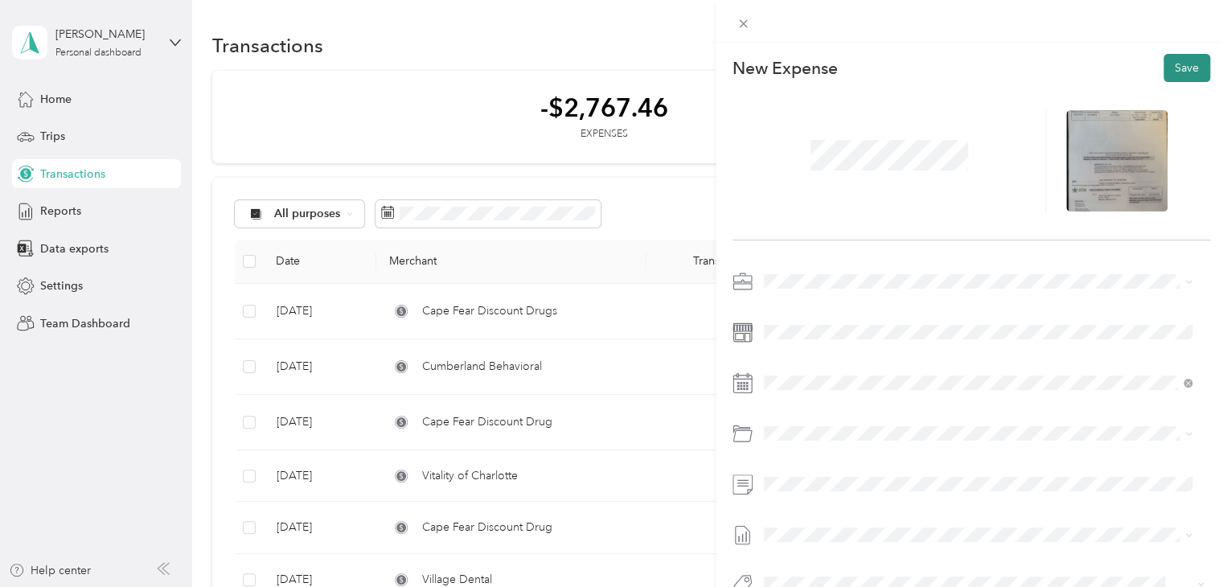
click at [1167, 58] on button "Save" at bounding box center [1186, 68] width 47 height 28
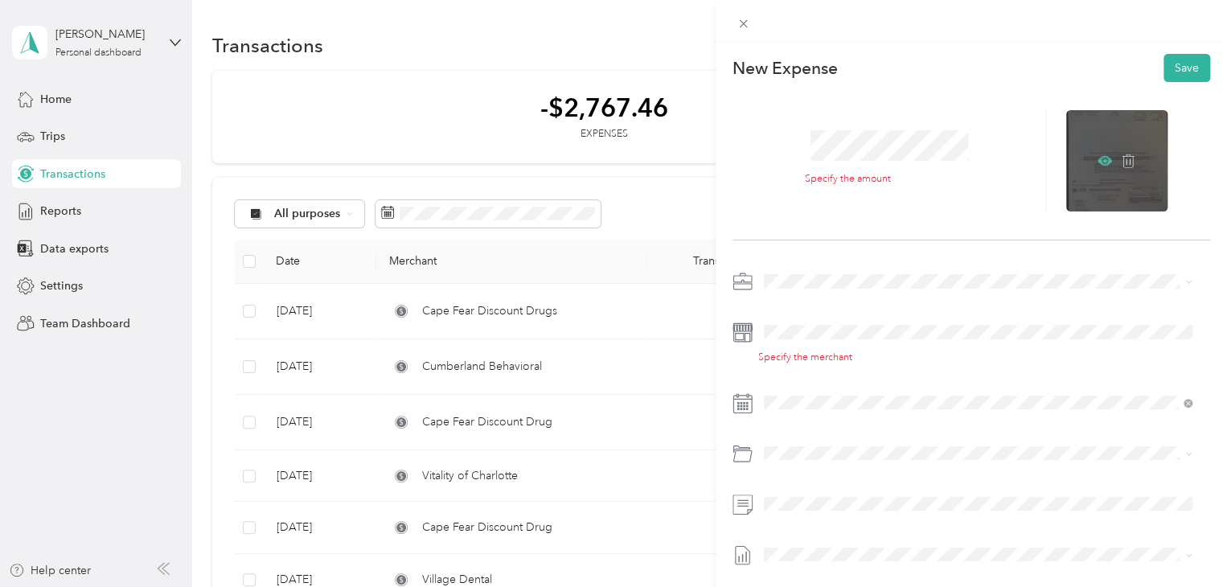
click at [1098, 158] on icon at bounding box center [1105, 161] width 14 height 10
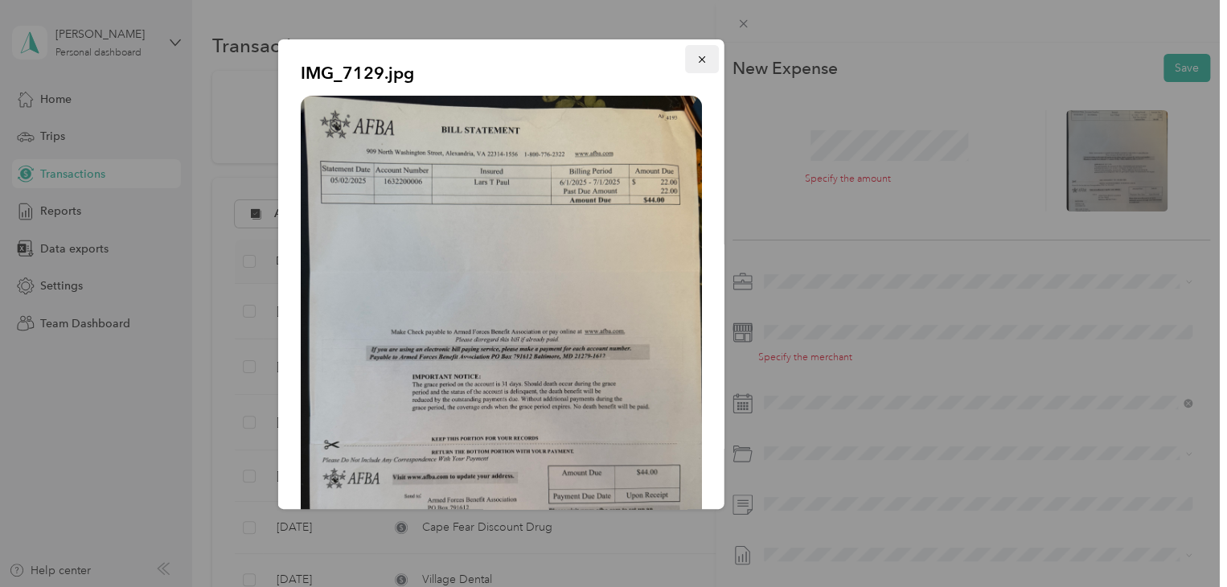
click at [696, 59] on icon "button" at bounding box center [701, 59] width 11 height 11
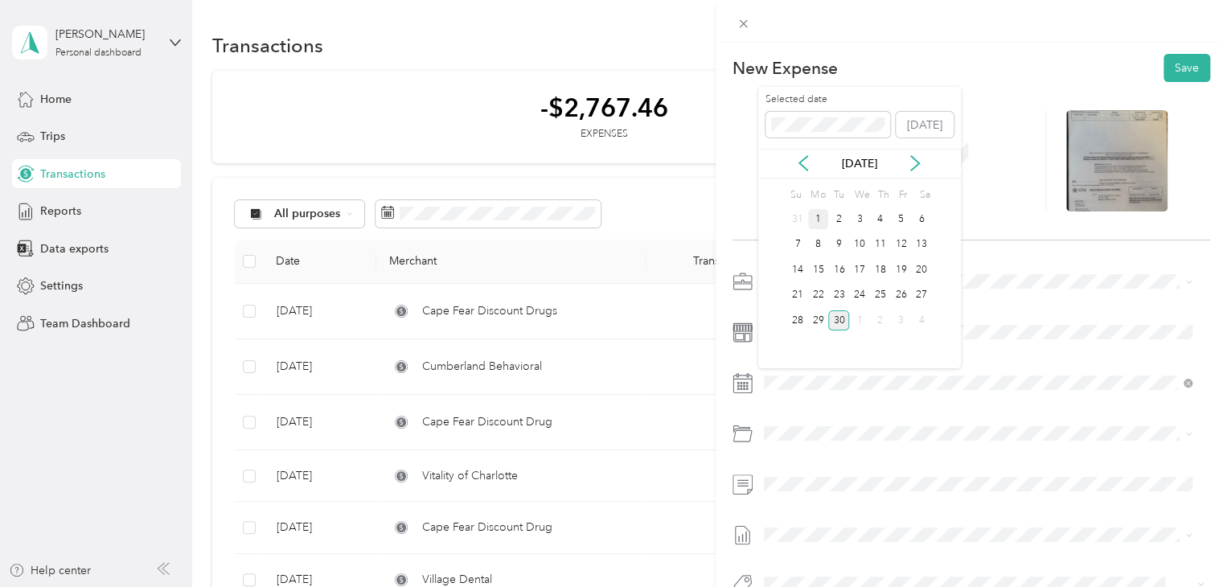
click at [819, 217] on div "1" at bounding box center [818, 219] width 21 height 20
drag, startPoint x: 847, startPoint y: 493, endPoint x: 926, endPoint y: 485, distance: 80.0
click at [847, 493] on span "732200 · Other Benefits" at bounding box center [866, 496] width 121 height 14
click at [1167, 75] on button "Save" at bounding box center [1186, 68] width 47 height 28
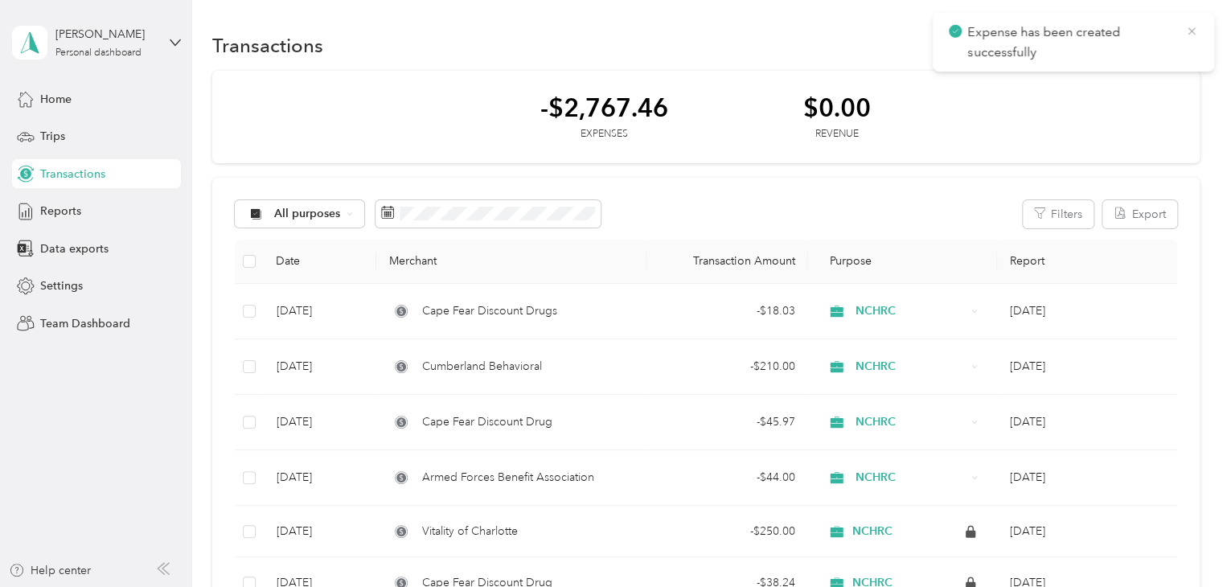
click at [1193, 31] on icon at bounding box center [1191, 31] width 13 height 14
click at [1155, 40] on button "New" at bounding box center [1169, 45] width 59 height 28
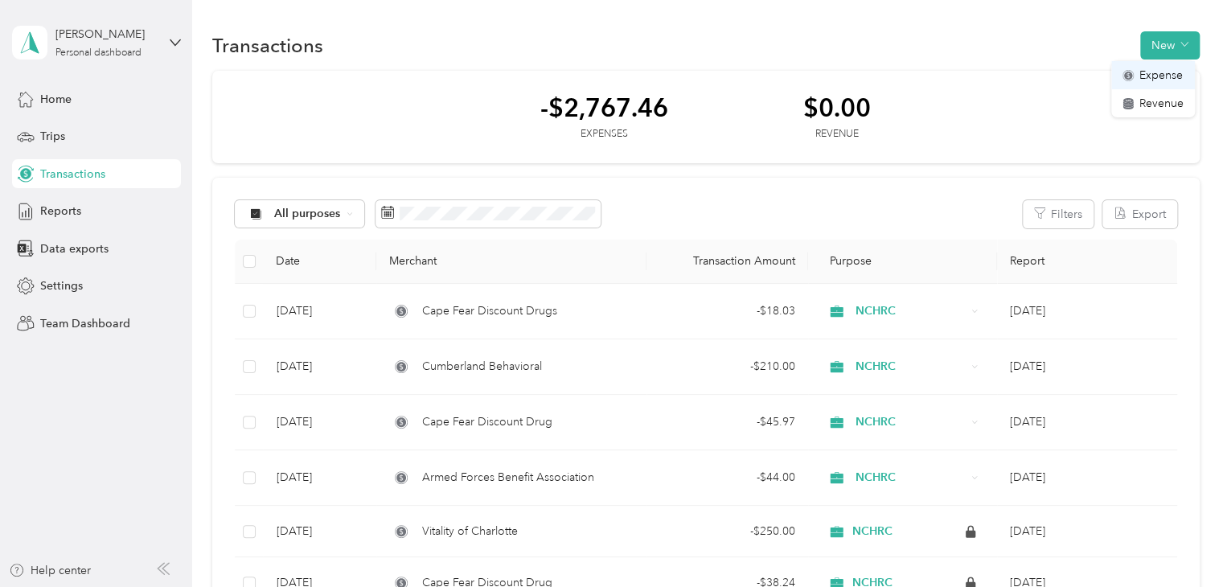
click at [1154, 75] on span "Expense" at bounding box center [1160, 75] width 43 height 17
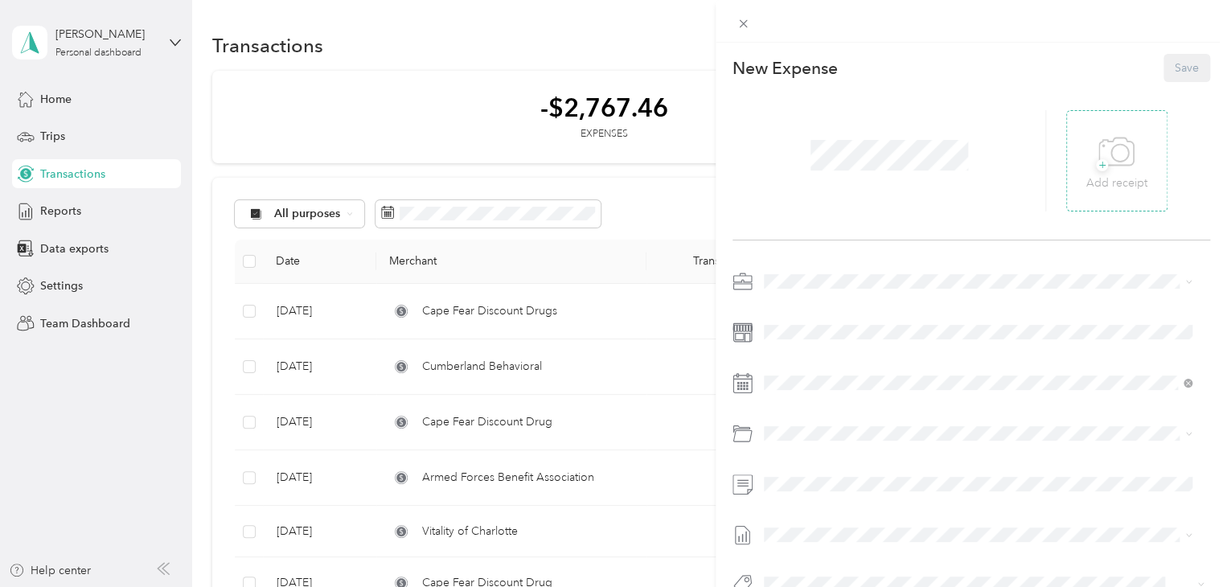
click at [1096, 164] on span "+" at bounding box center [1102, 165] width 12 height 12
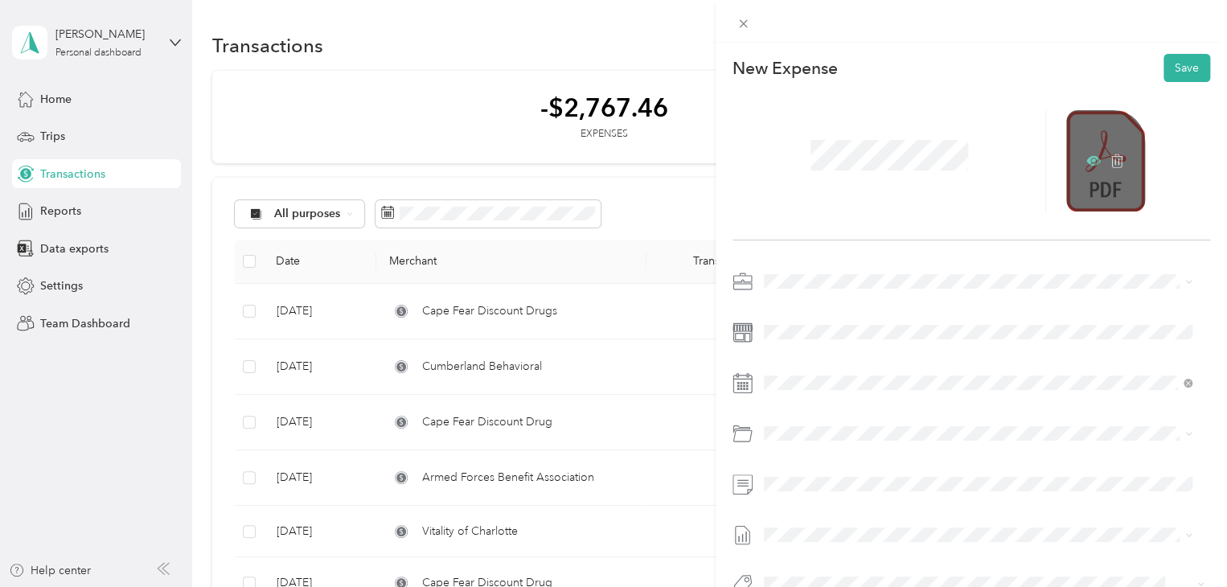
click at [1086, 161] on icon at bounding box center [1093, 161] width 14 height 10
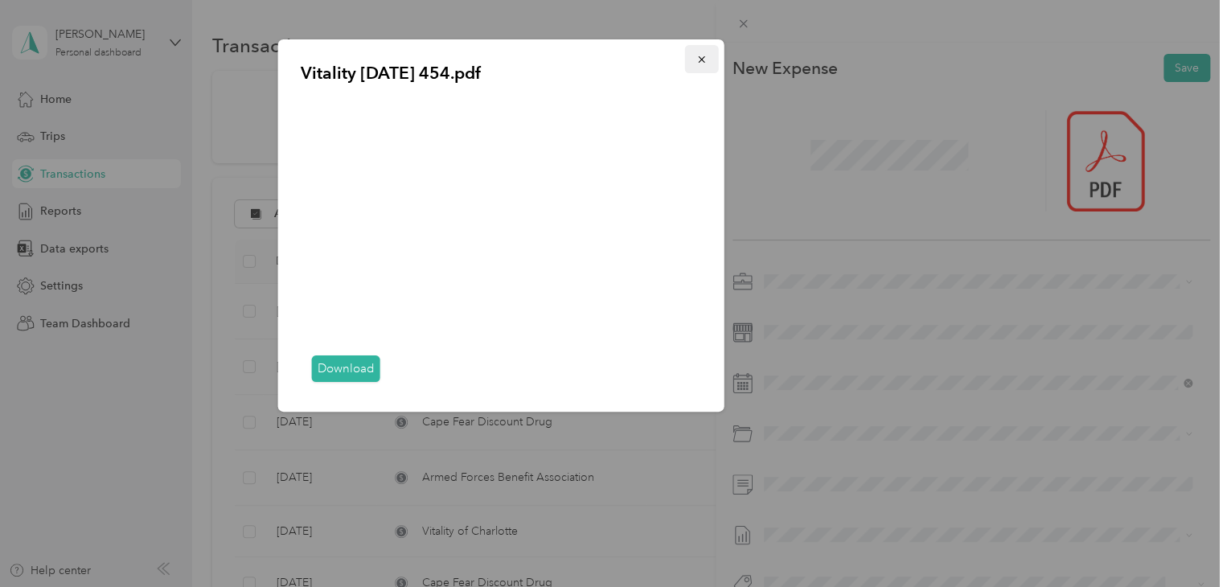
click at [699, 59] on icon "button" at bounding box center [701, 59] width 11 height 11
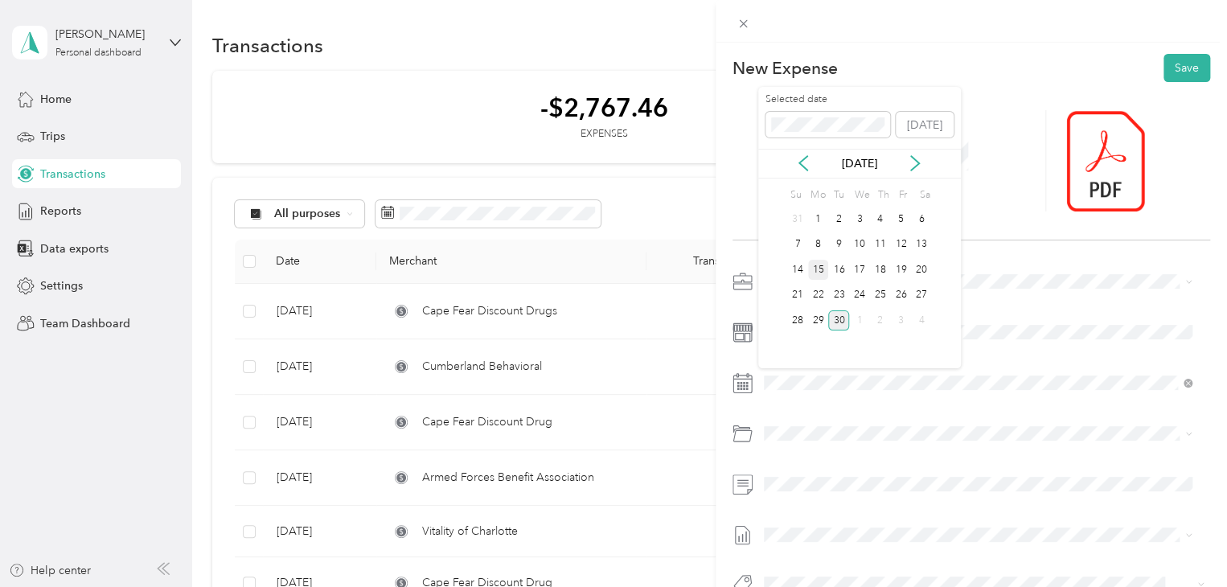
click at [818, 265] on div "15" at bounding box center [818, 270] width 21 height 20
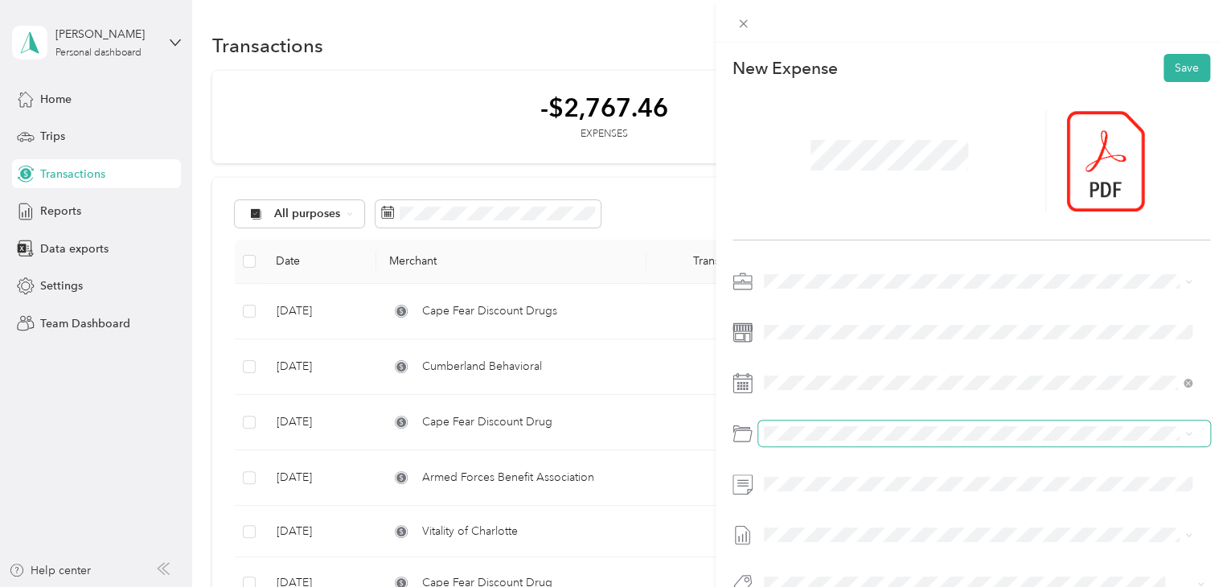
click at [772, 425] on span at bounding box center [984, 434] width 452 height 26
click at [846, 496] on span "732200 · Other Benefits" at bounding box center [866, 496] width 121 height 14
click at [1175, 77] on button "Save" at bounding box center [1186, 68] width 47 height 28
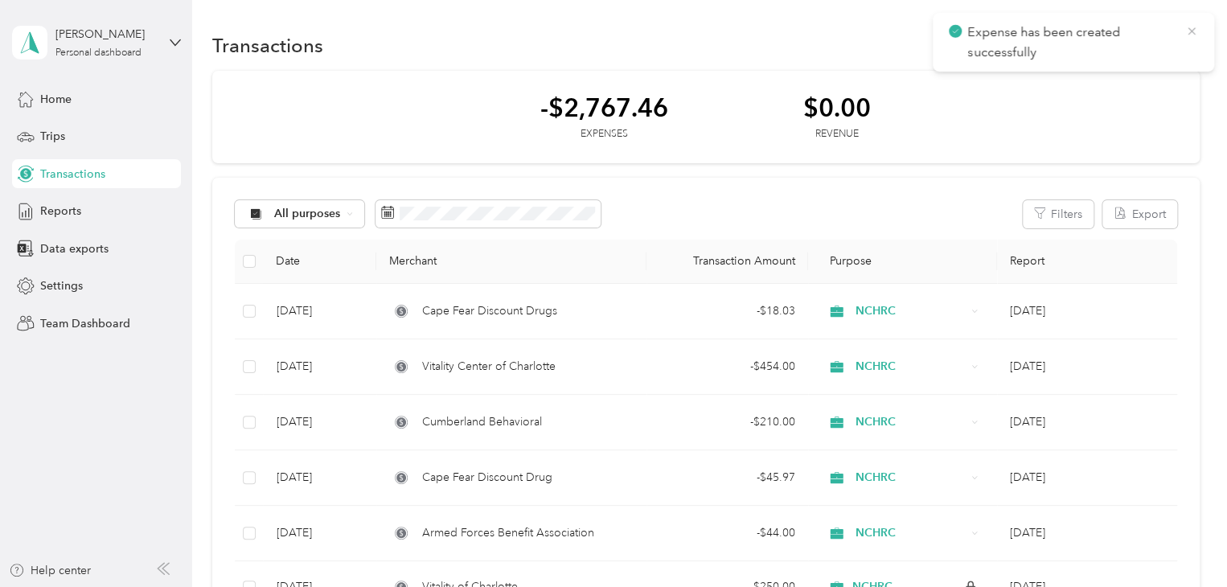
click at [1195, 32] on icon at bounding box center [1191, 31] width 13 height 14
click at [77, 215] on span "Reports" at bounding box center [60, 211] width 41 height 17
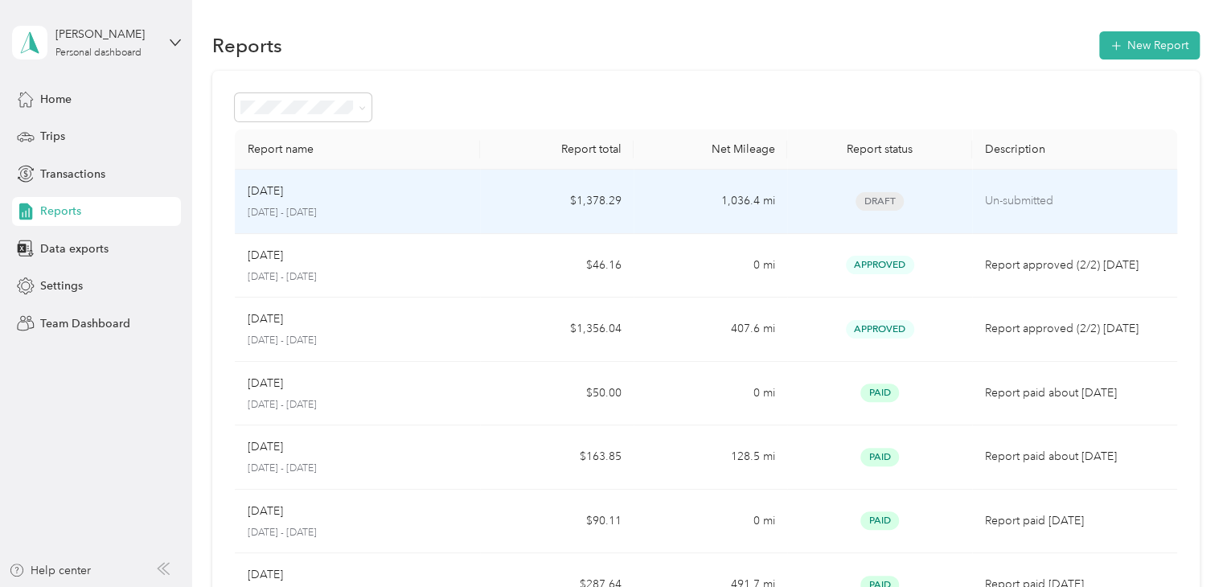
click at [470, 207] on td "Sep 2025 September 1 - 30, 2025" at bounding box center [358, 202] width 246 height 64
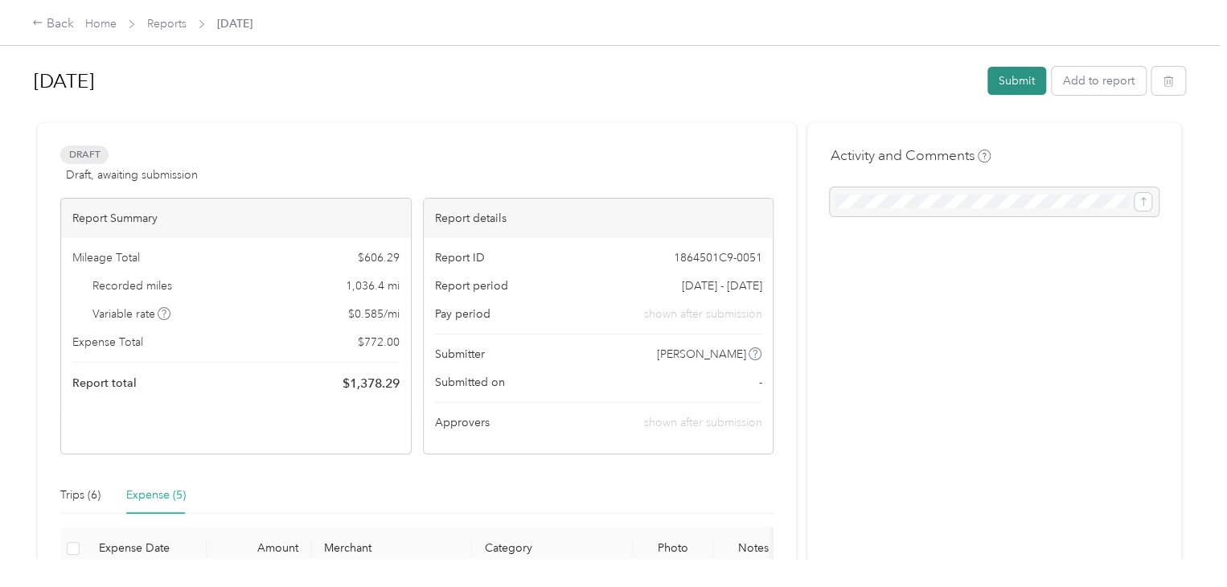
click at [1022, 85] on button "Submit" at bounding box center [1016, 81] width 59 height 28
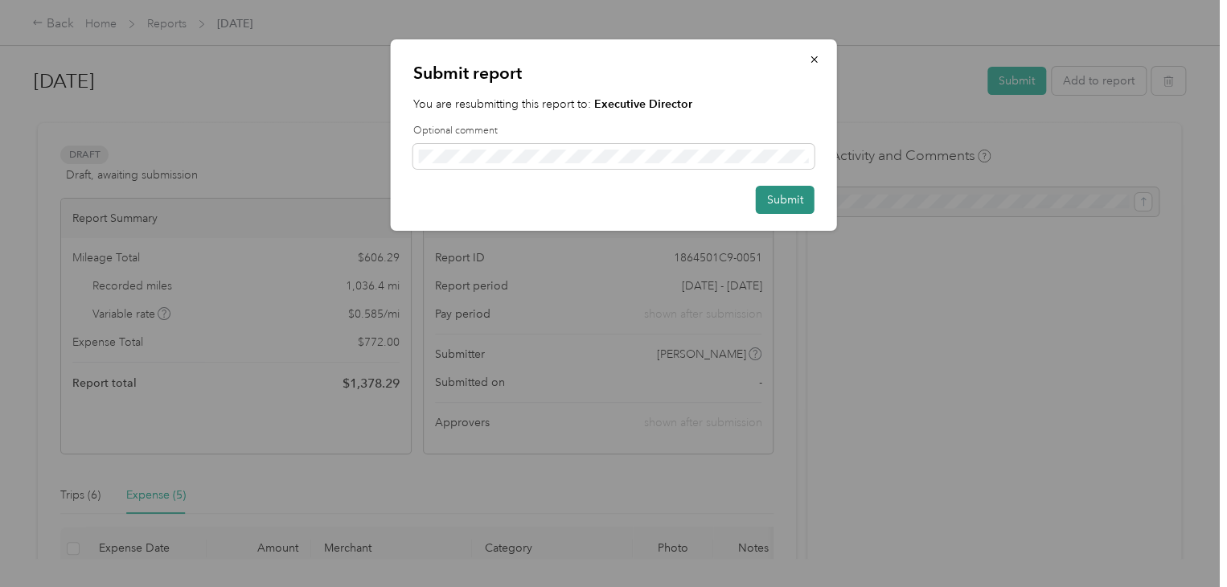
click at [790, 206] on button "Submit" at bounding box center [785, 200] width 59 height 28
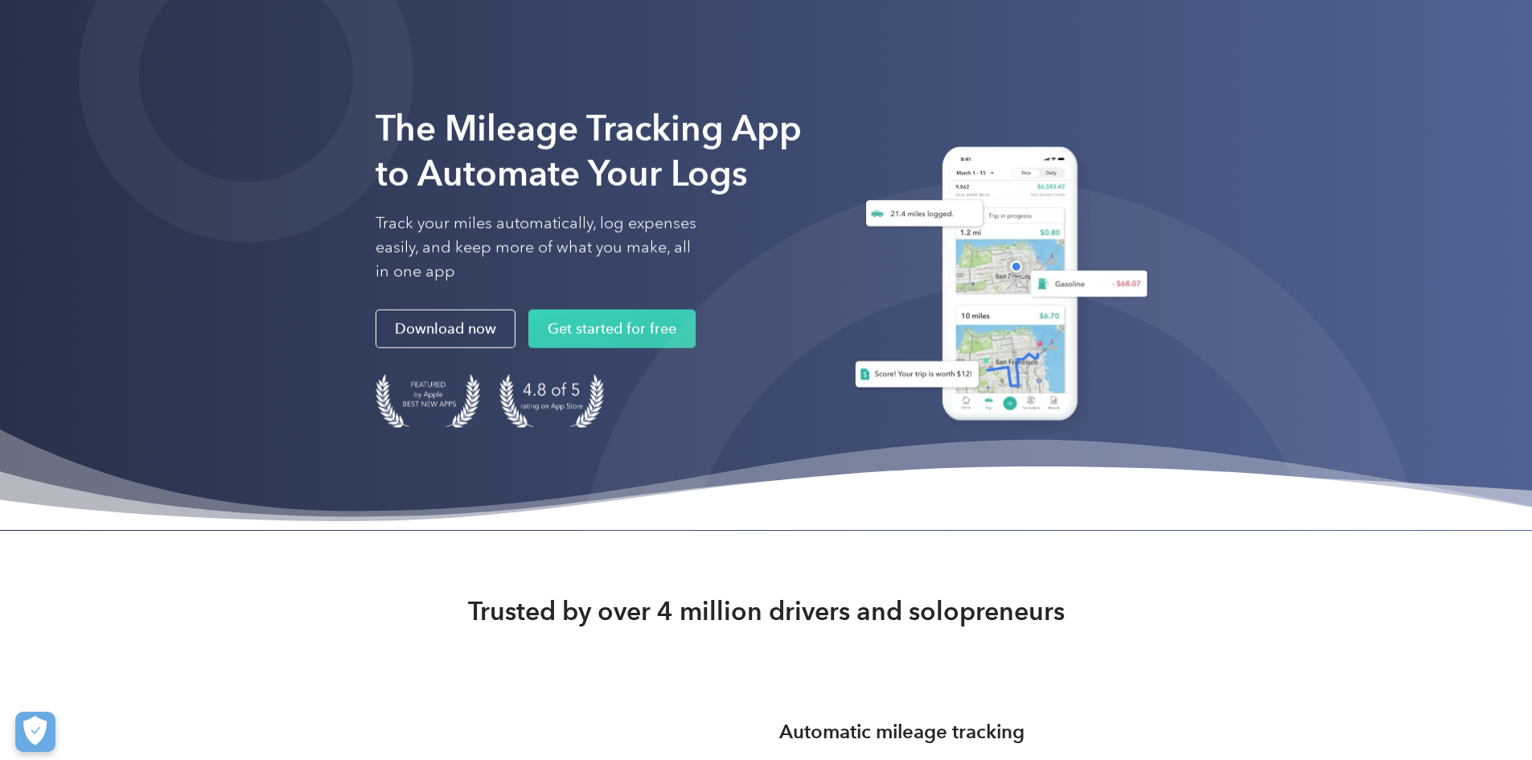
click at [572, 196] on h1 "The Mileage Tracking App to Automate Your Logs" at bounding box center [592, 151] width 434 height 90
click at [1042, 21] on link "Login" at bounding box center [1011, 29] width 64 height 30
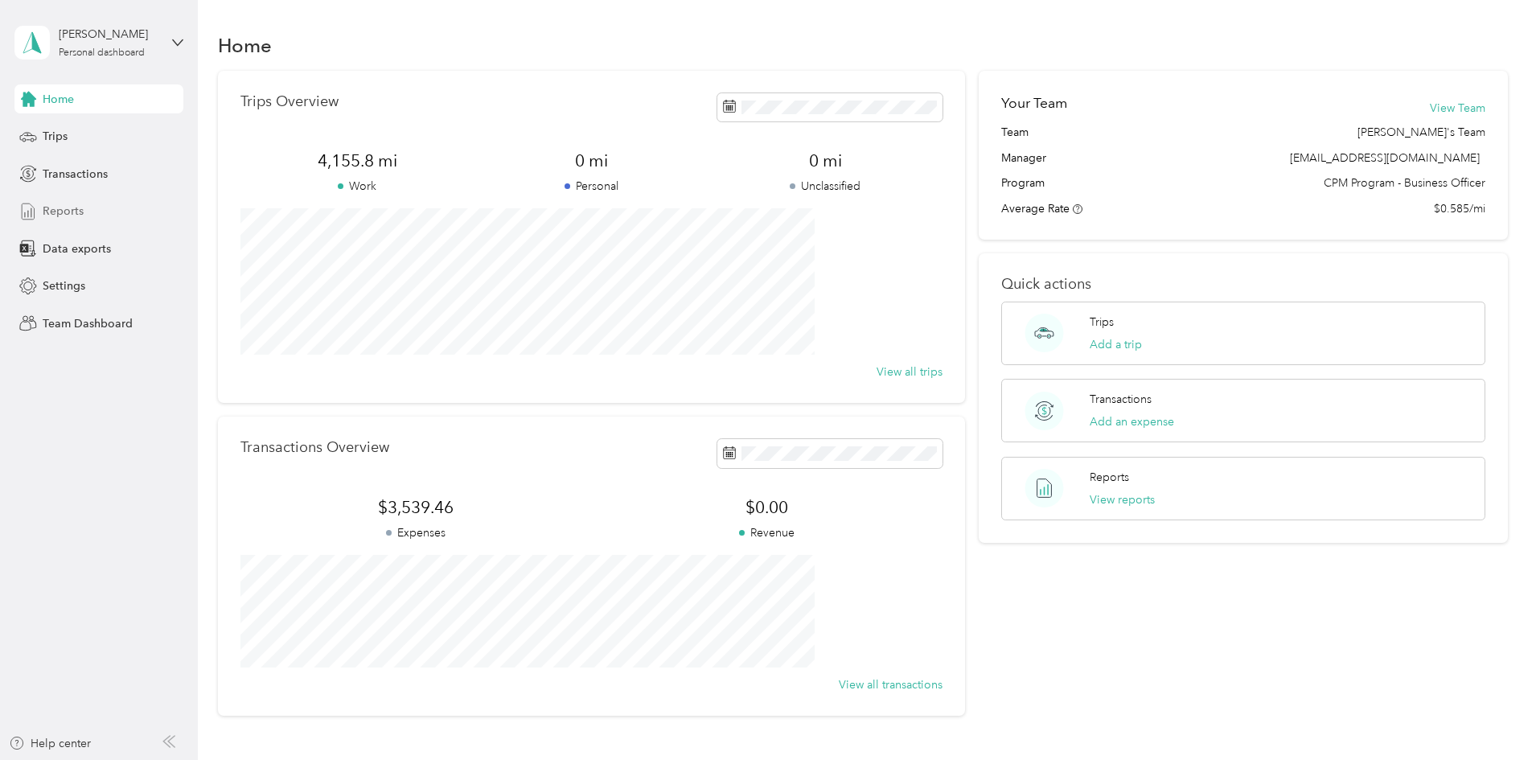
click at [64, 207] on span "Reports" at bounding box center [63, 211] width 41 height 17
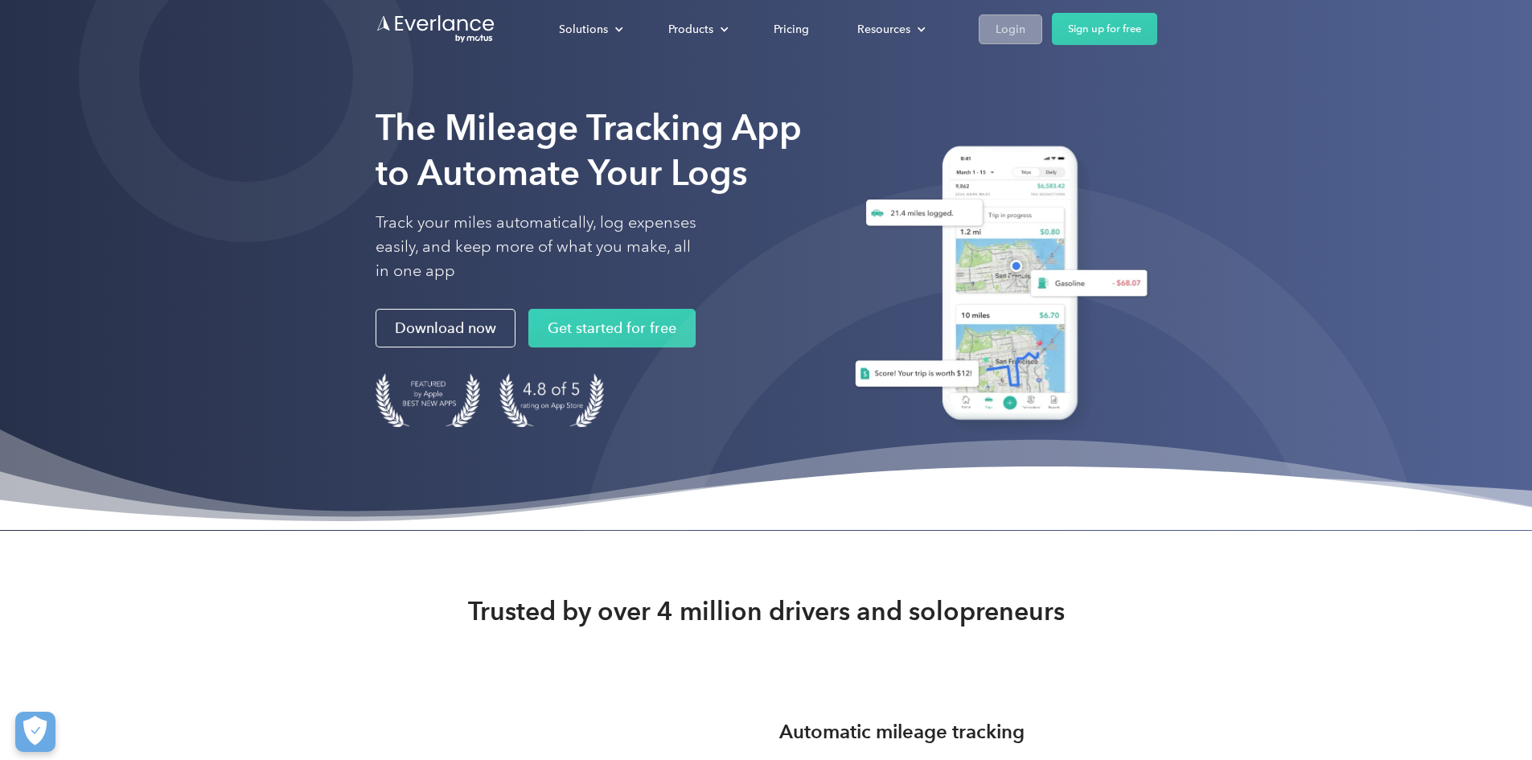
click at [1025, 27] on div "Login" at bounding box center [1010, 29] width 30 height 20
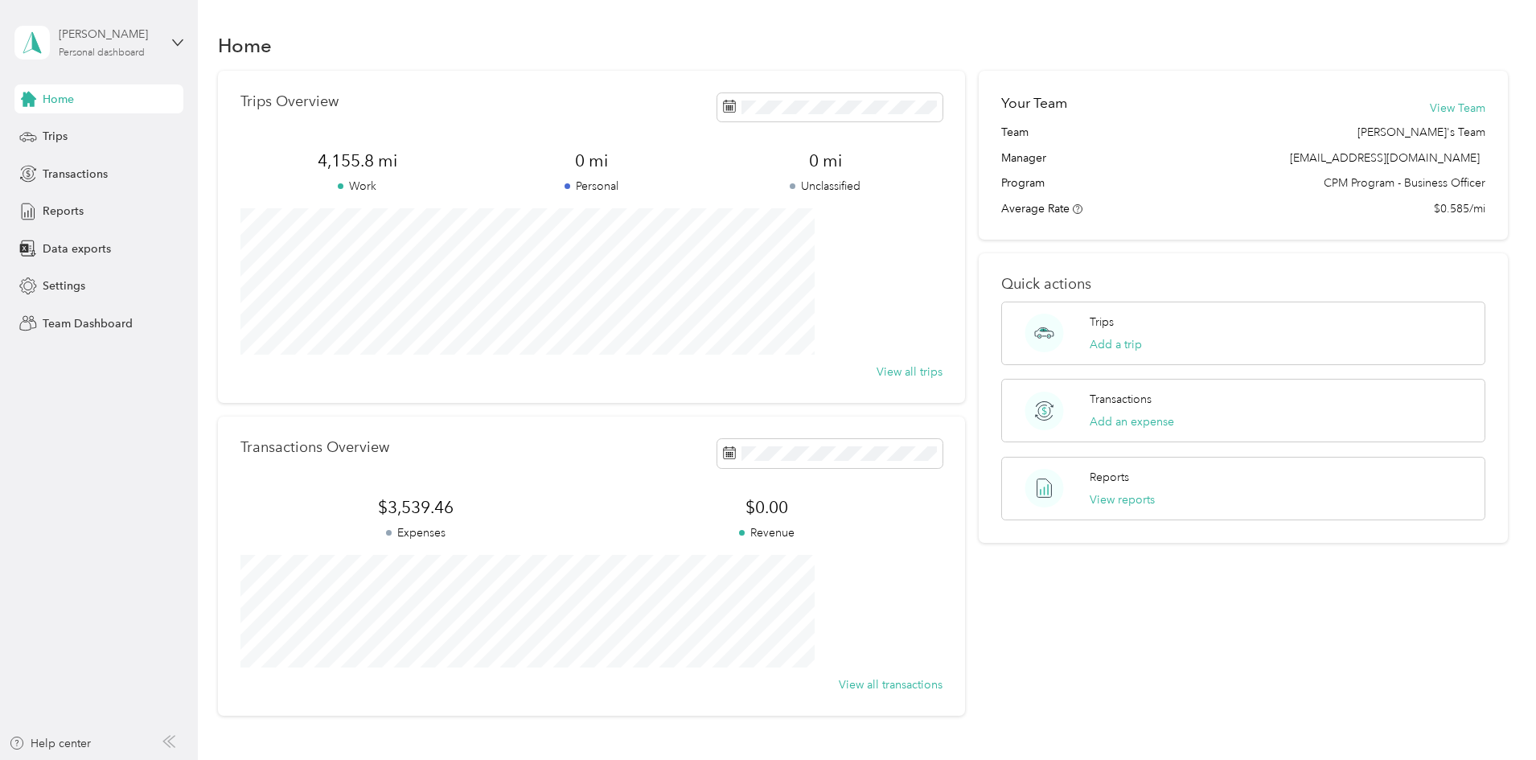
click at [103, 38] on div "[PERSON_NAME]" at bounding box center [109, 34] width 101 height 17
click at [73, 135] on div "Team dashboard" at bounding box center [72, 132] width 86 height 17
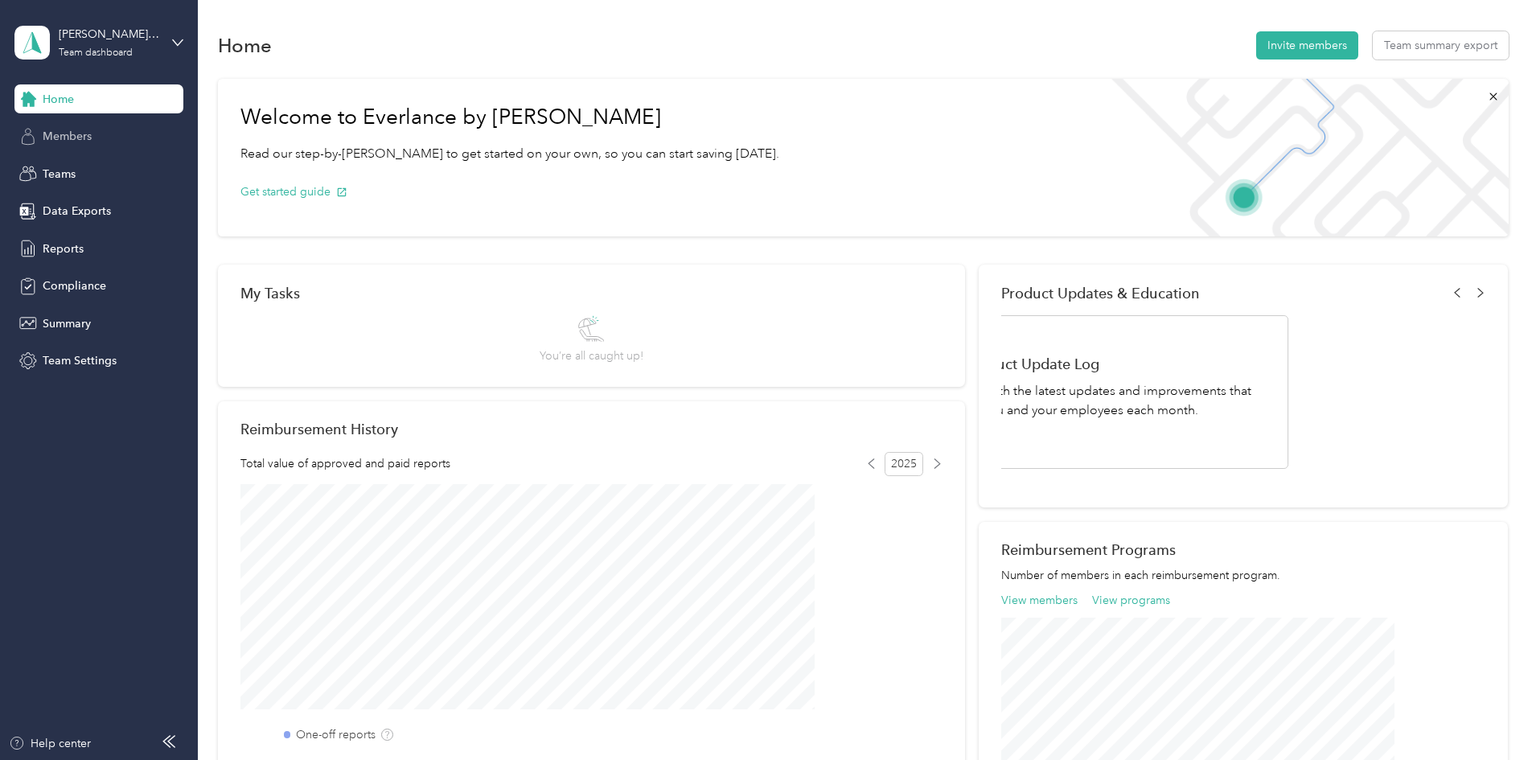
click at [82, 137] on span "Members" at bounding box center [67, 136] width 49 height 17
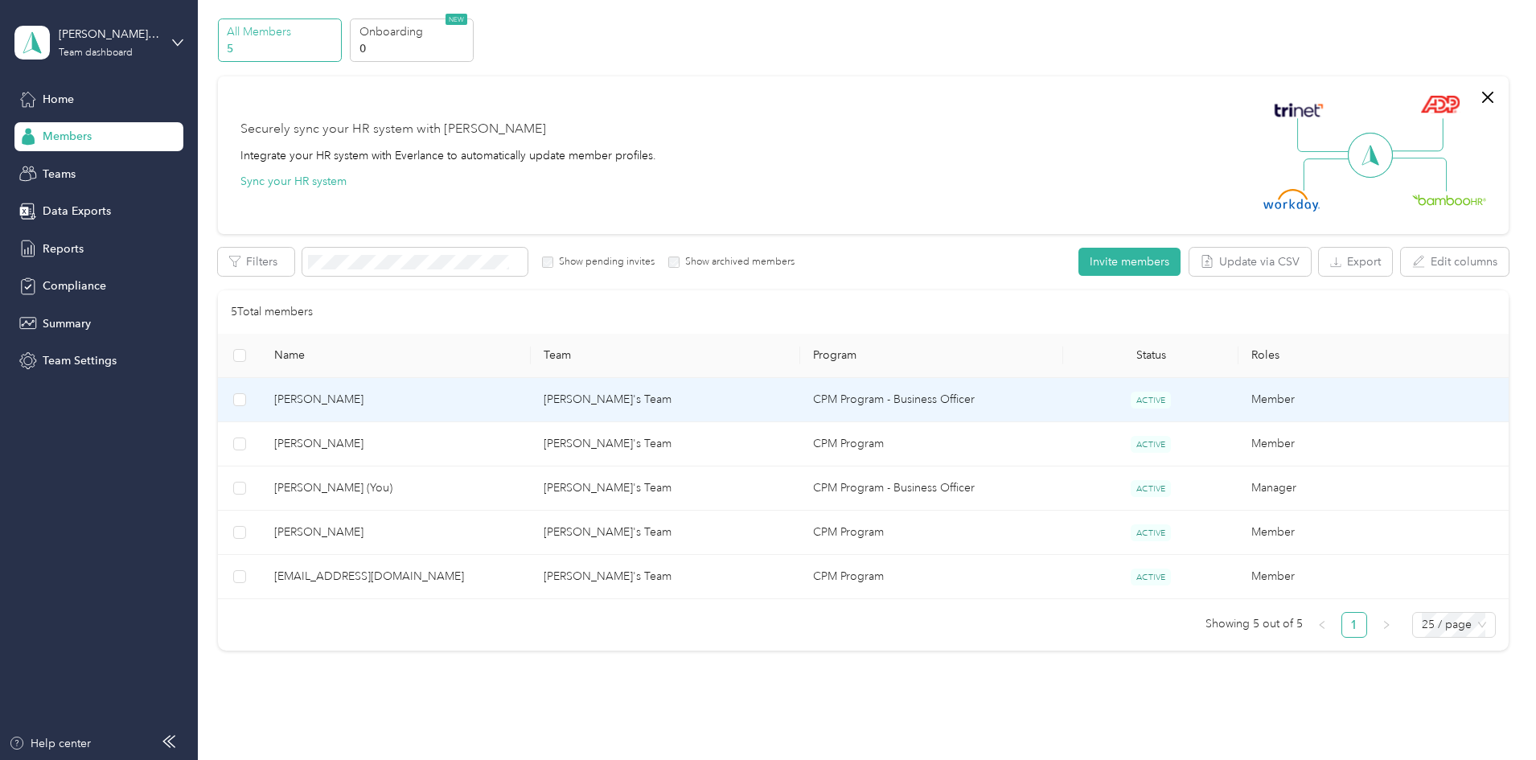
scroll to position [80, 0]
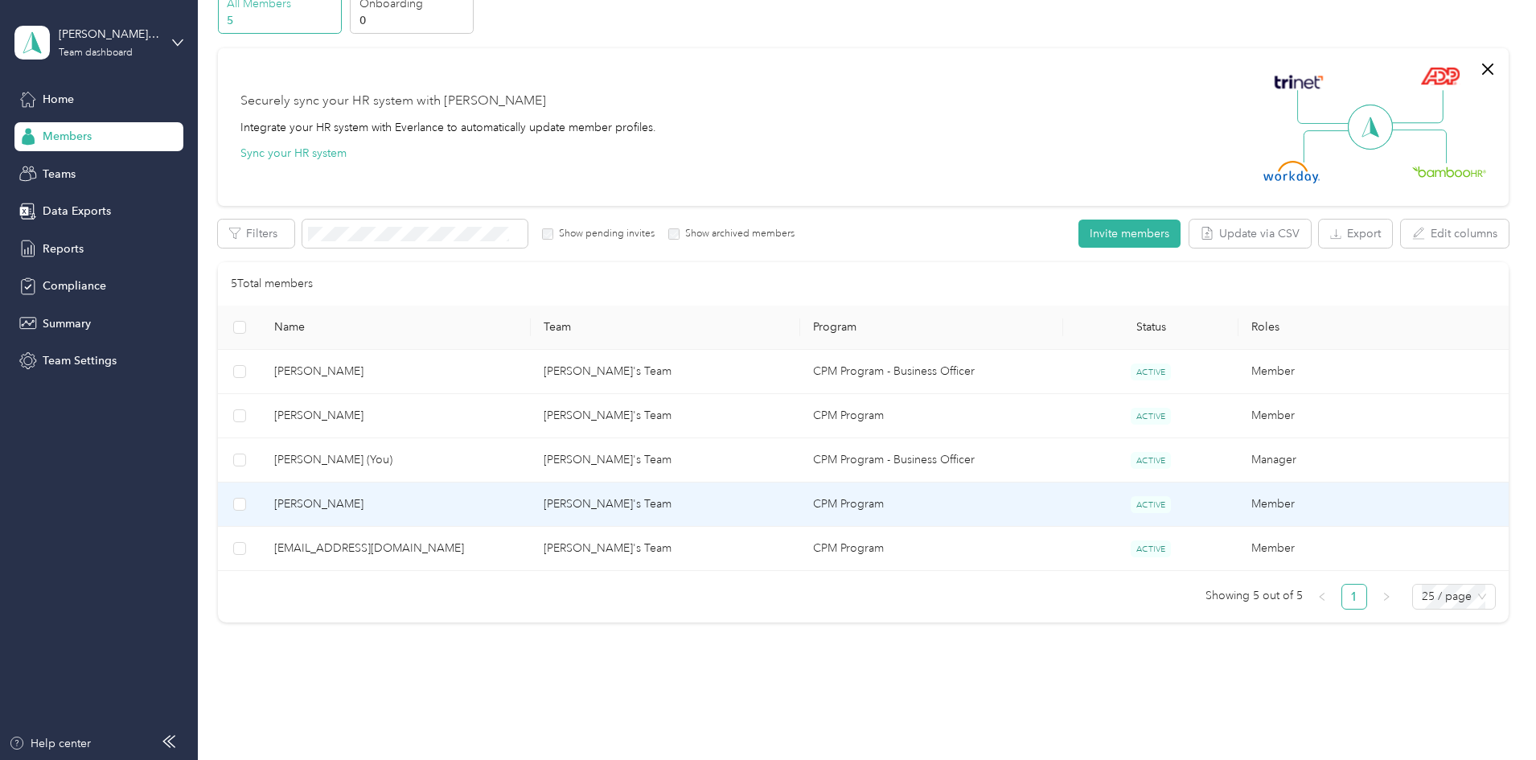
click at [732, 504] on td "[PERSON_NAME]'s Team" at bounding box center [665, 504] width 269 height 44
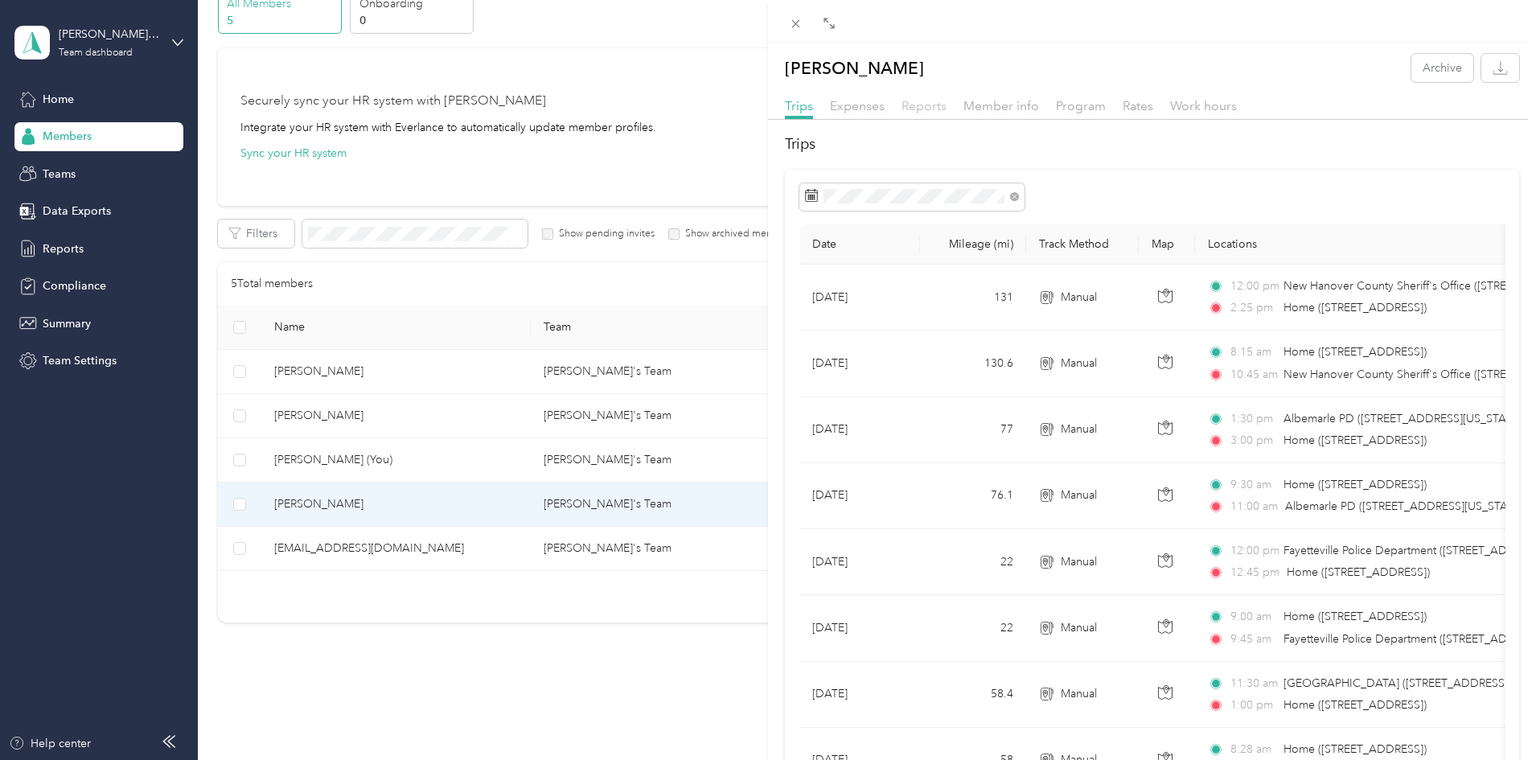
click at [914, 107] on span "Reports" at bounding box center [923, 105] width 45 height 15
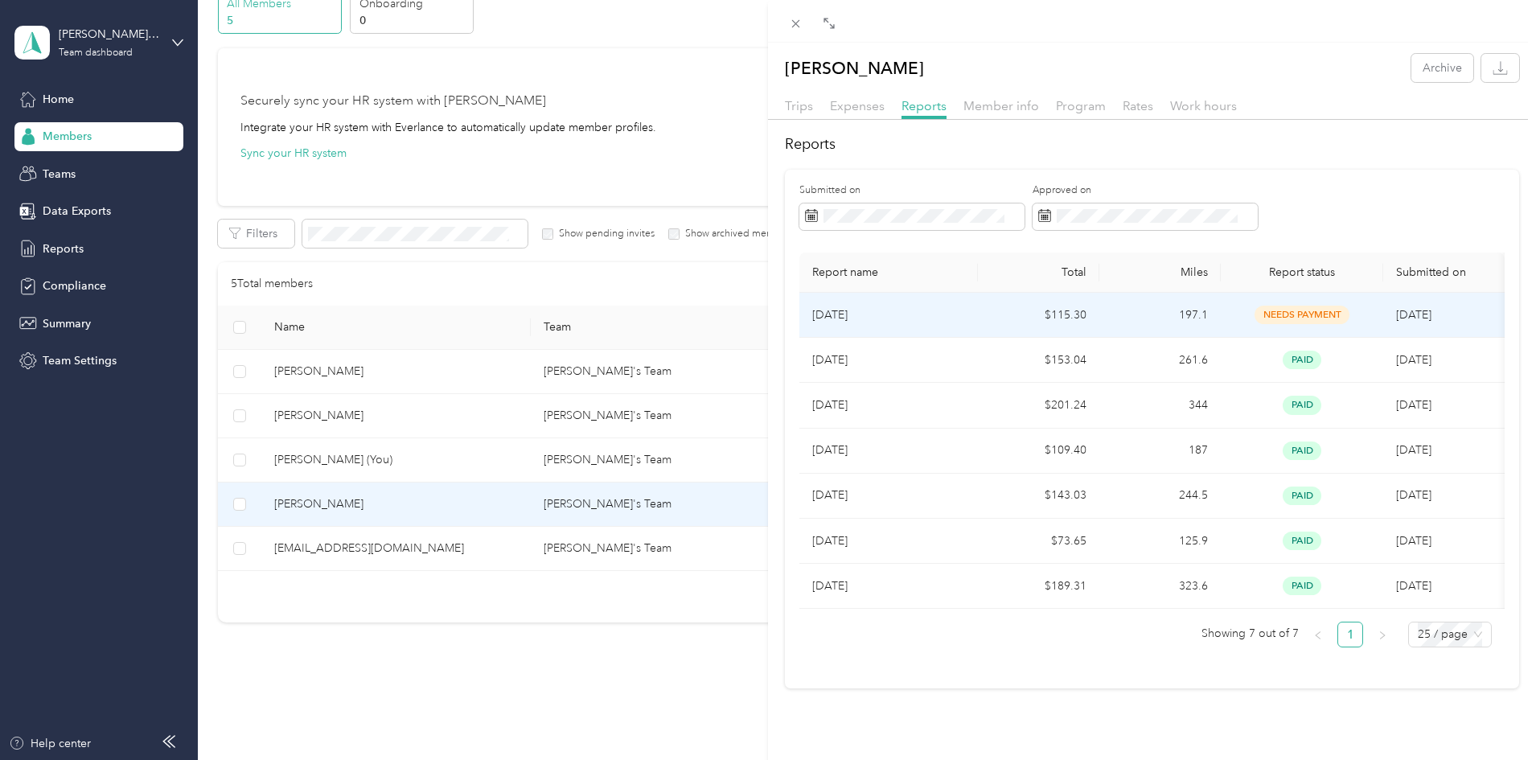
click at [1167, 320] on td "197.1" at bounding box center [1159, 315] width 121 height 45
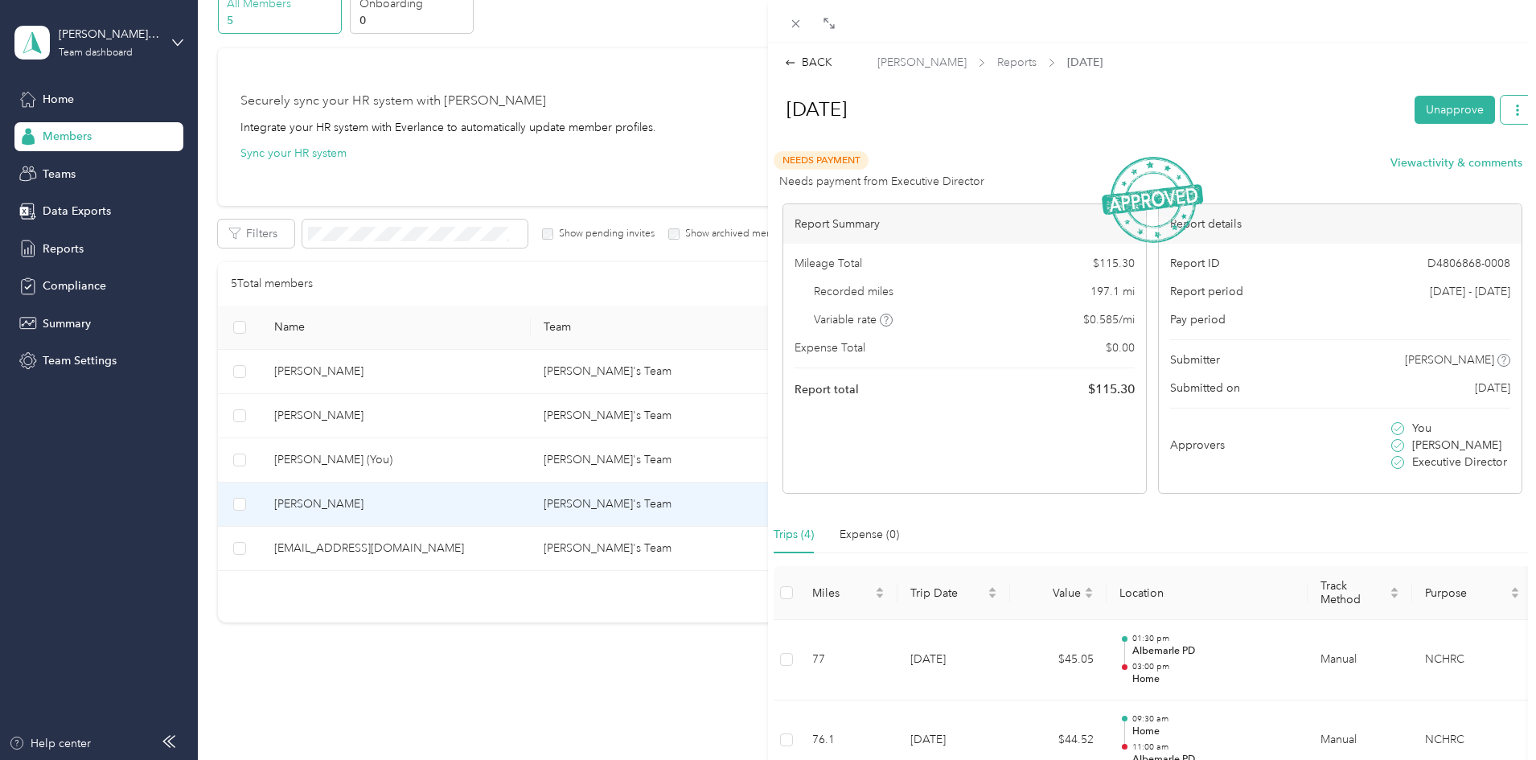
click at [1516, 111] on icon "button" at bounding box center [1517, 110] width 3 height 11
click at [1463, 172] on span "Download" at bounding box center [1459, 168] width 53 height 17
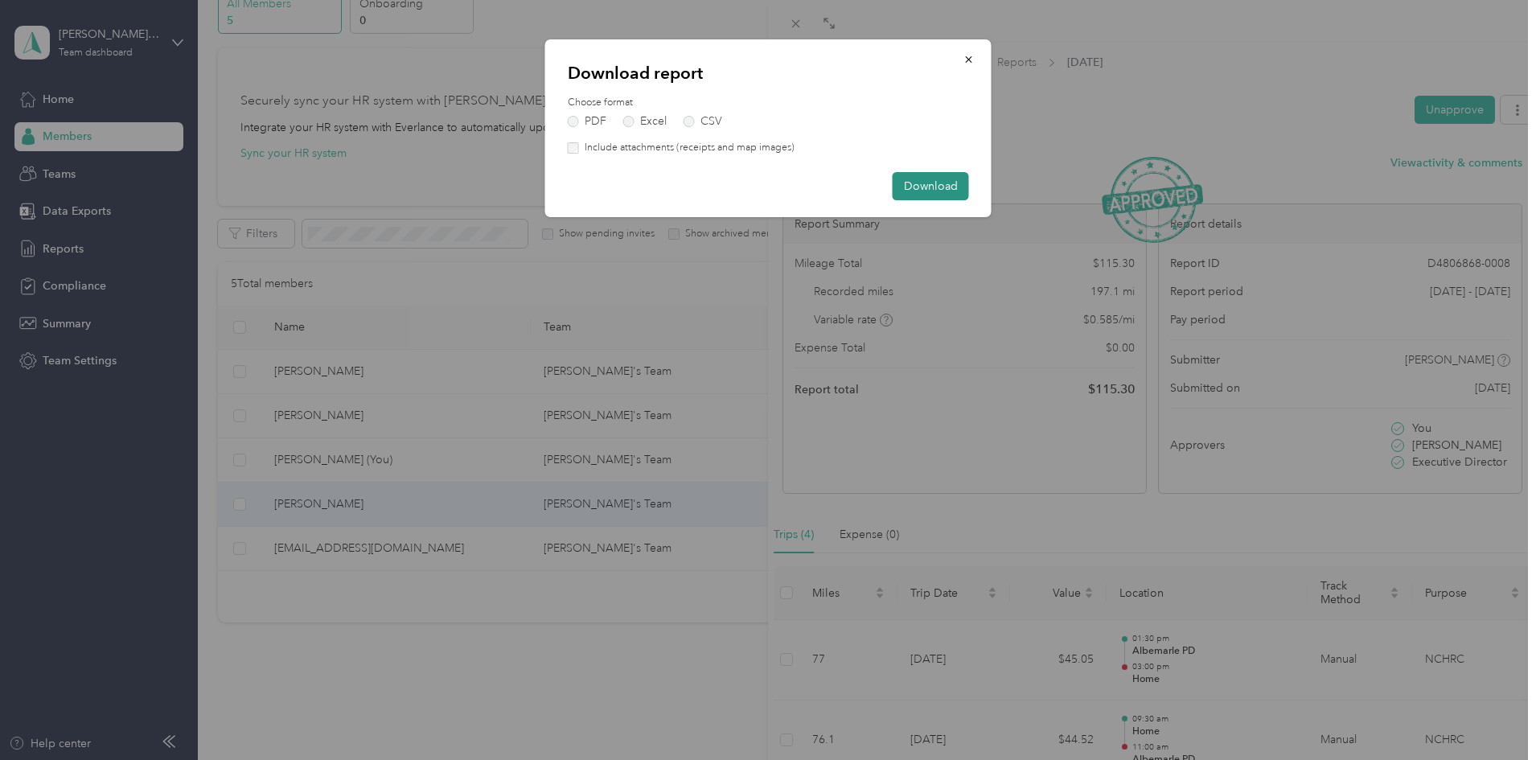
click at [919, 185] on button "Download" at bounding box center [930, 186] width 76 height 28
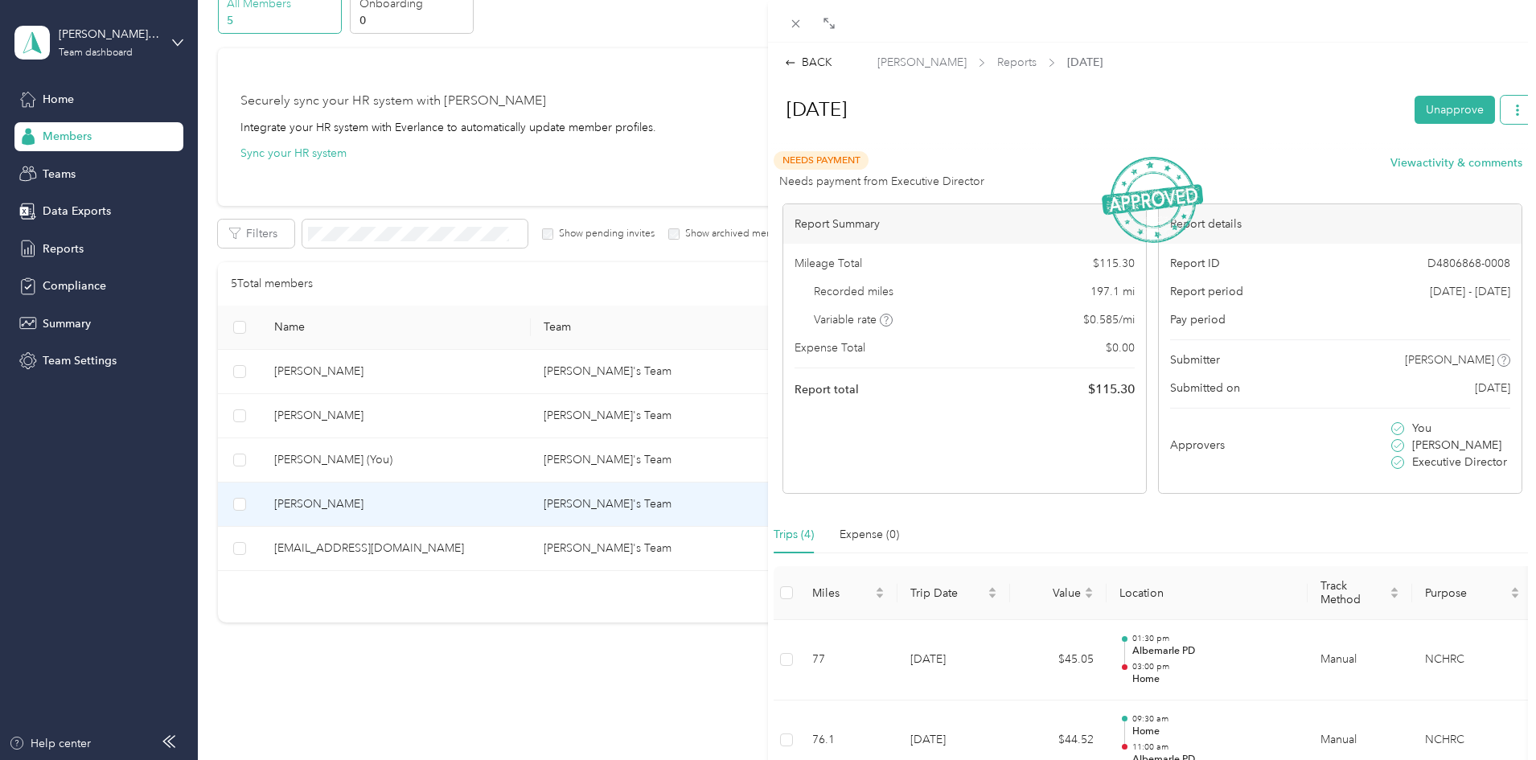
click at [1514, 108] on button "button" at bounding box center [1517, 110] width 34 height 28
click at [1448, 170] on span "Download" at bounding box center [1459, 168] width 53 height 17
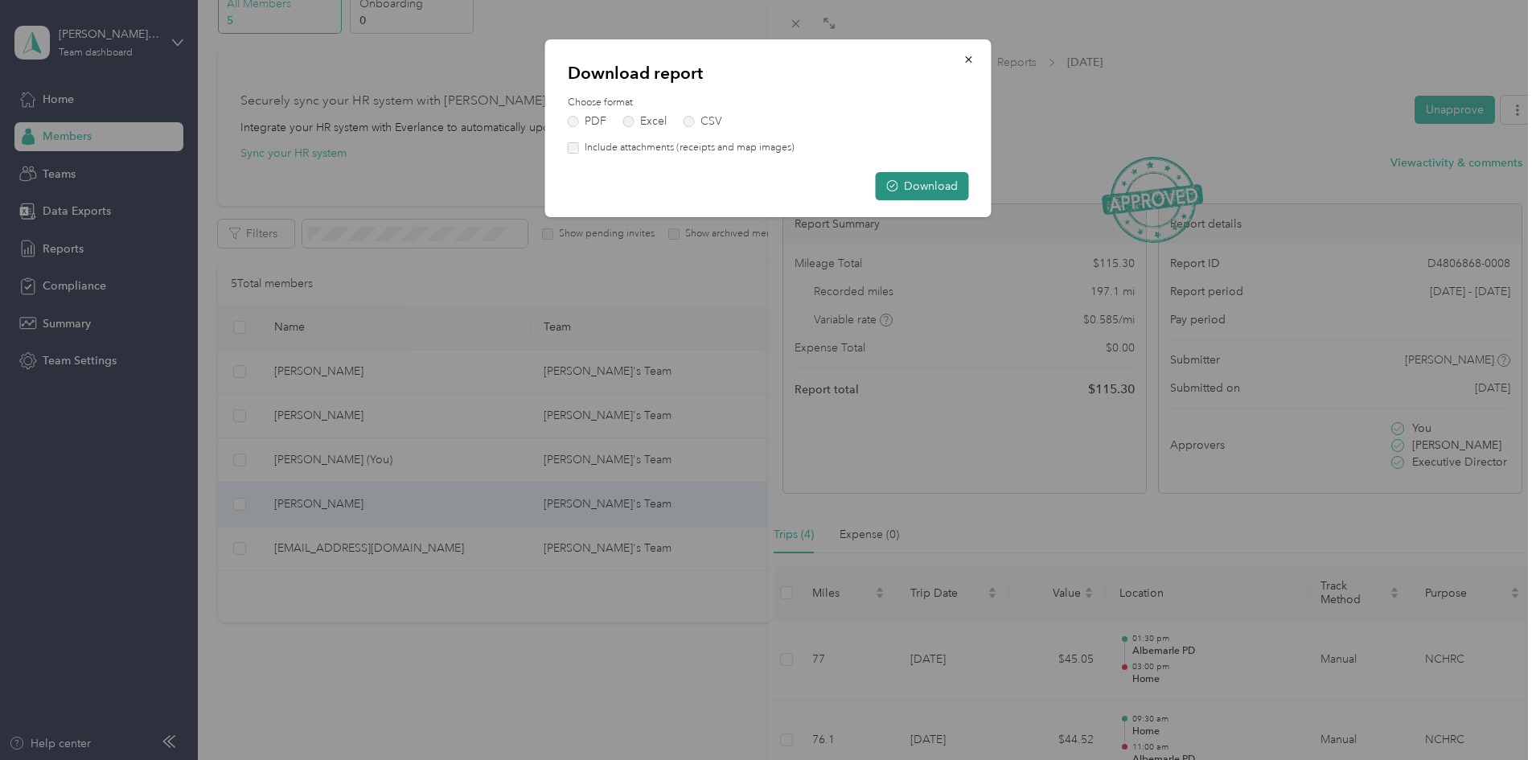
click at [897, 185] on icon "button" at bounding box center [892, 185] width 11 height 11
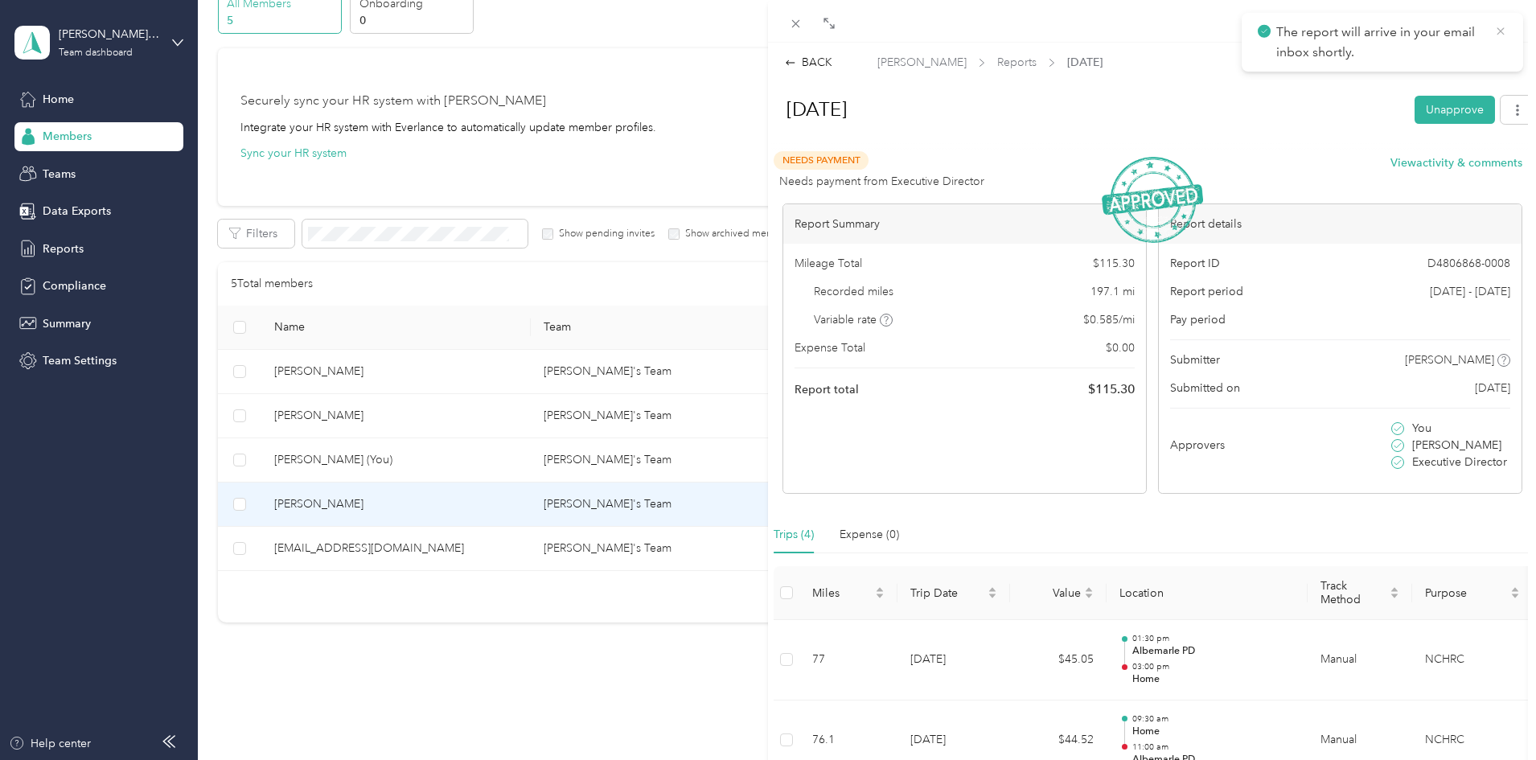
click at [1497, 29] on icon at bounding box center [1500, 31] width 13 height 14
